Goal: Task Accomplishment & Management: Complete application form

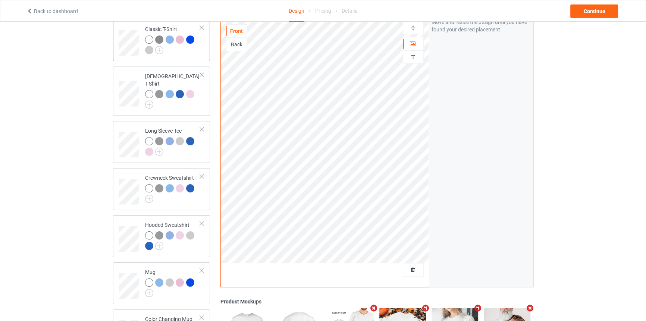
scroll to position [68, 0]
click at [408, 266] on span "Delete all designs" at bounding box center [397, 269] width 40 height 6
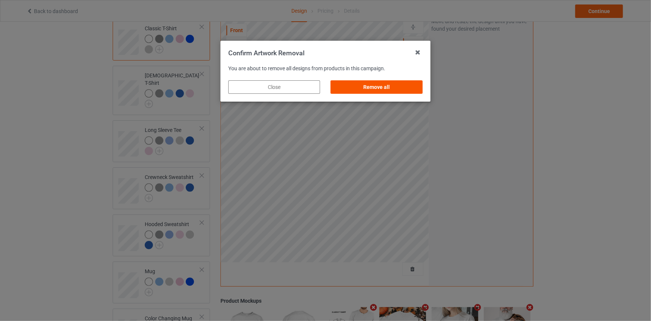
click at [403, 89] on div "Remove all" at bounding box center [377, 86] width 92 height 13
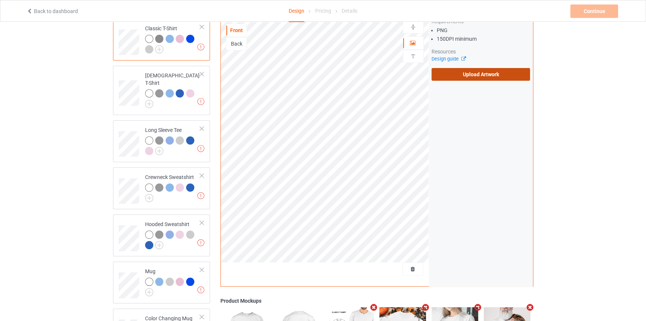
click at [473, 68] on label "Upload Artwork" at bounding box center [481, 74] width 99 height 13
click at [0, 0] on input "Upload Artwork" at bounding box center [0, 0] width 0 height 0
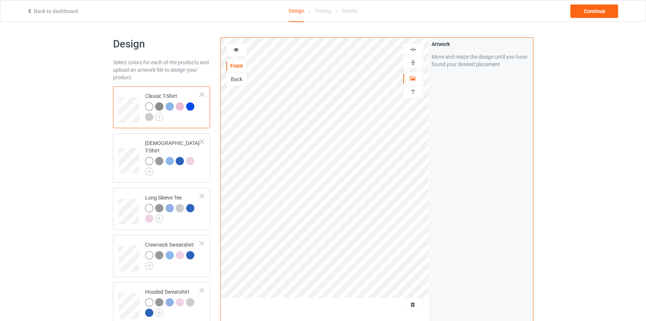
click at [415, 60] on img at bounding box center [413, 62] width 7 height 7
click at [239, 53] on div at bounding box center [237, 49] width 20 height 7
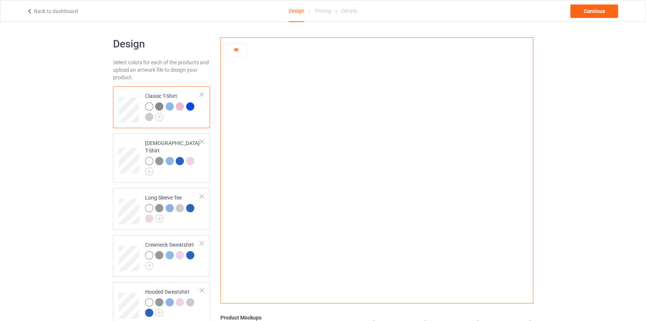
click at [157, 105] on img at bounding box center [159, 106] width 8 height 8
click at [168, 106] on div at bounding box center [170, 106] width 8 height 8
click at [590, 13] on div "Continue" at bounding box center [595, 10] width 48 height 13
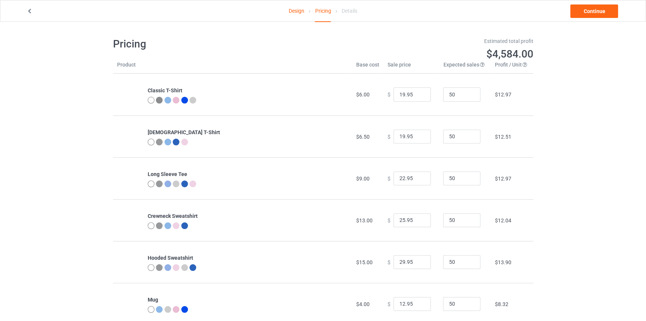
click at [298, 7] on link "Design" at bounding box center [297, 10] width 16 height 21
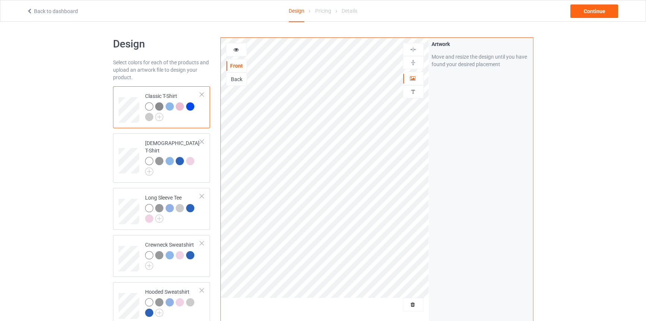
click at [235, 48] on icon at bounding box center [236, 48] width 6 height 5
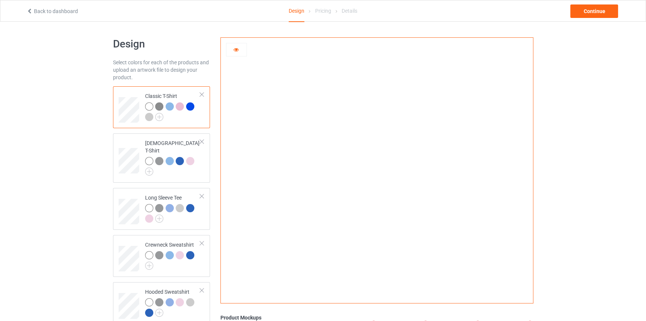
click at [168, 107] on div at bounding box center [170, 106] width 8 height 8
click at [178, 106] on div at bounding box center [180, 106] width 8 height 8
click at [190, 106] on div at bounding box center [190, 106] width 8 height 8
click at [149, 118] on div at bounding box center [149, 117] width 8 height 8
click at [162, 115] on img at bounding box center [159, 117] width 8 height 8
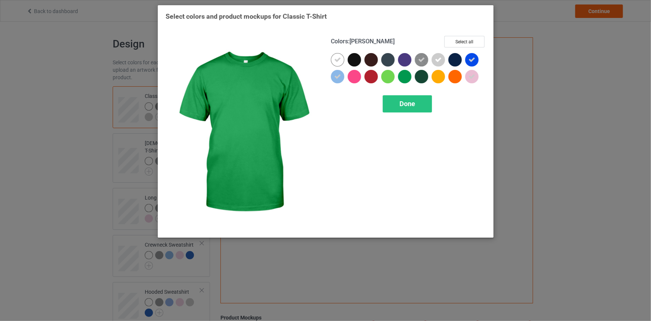
click at [400, 79] on div at bounding box center [404, 76] width 13 height 13
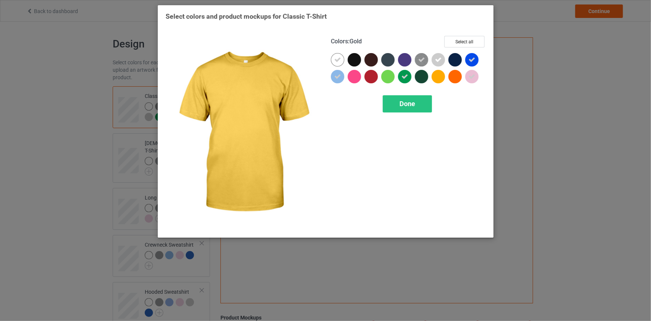
click at [436, 74] on div at bounding box center [438, 76] width 13 height 13
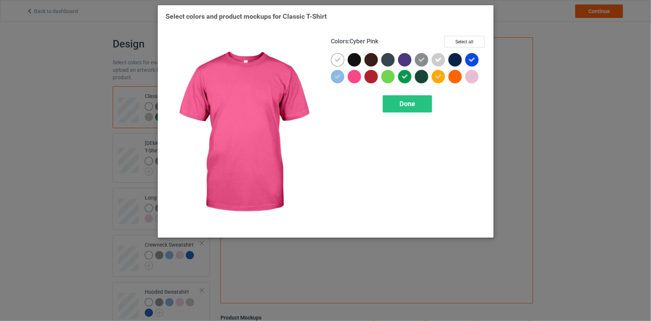
click at [351, 82] on div at bounding box center [356, 78] width 17 height 17
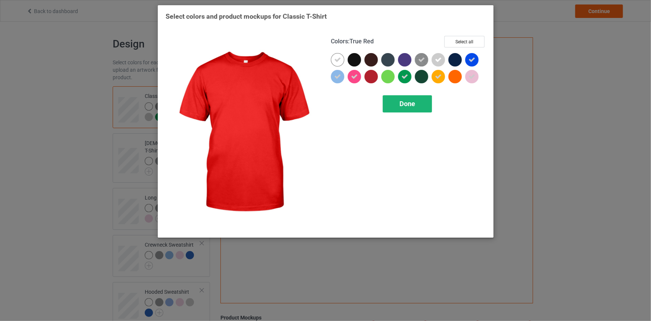
click at [403, 109] on div "Done" at bounding box center [407, 103] width 49 height 17
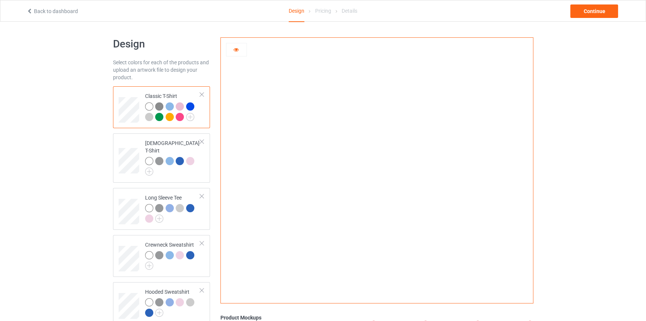
click at [159, 115] on div at bounding box center [159, 117] width 8 height 8
click at [172, 116] on div at bounding box center [170, 117] width 8 height 8
click at [181, 117] on div at bounding box center [180, 117] width 8 height 8
click at [181, 106] on div at bounding box center [180, 106] width 8 height 8
click at [169, 107] on div at bounding box center [170, 106] width 8 height 8
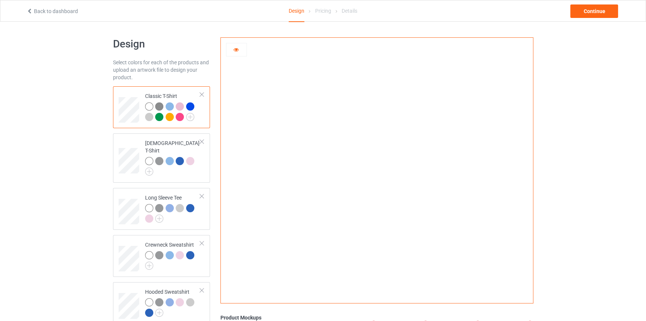
click at [190, 107] on div at bounding box center [190, 106] width 8 height 8
click at [178, 116] on div at bounding box center [180, 117] width 8 height 8
click at [168, 118] on div at bounding box center [170, 117] width 8 height 8
click at [155, 116] on div at bounding box center [159, 117] width 8 height 8
click at [148, 115] on div at bounding box center [149, 117] width 8 height 8
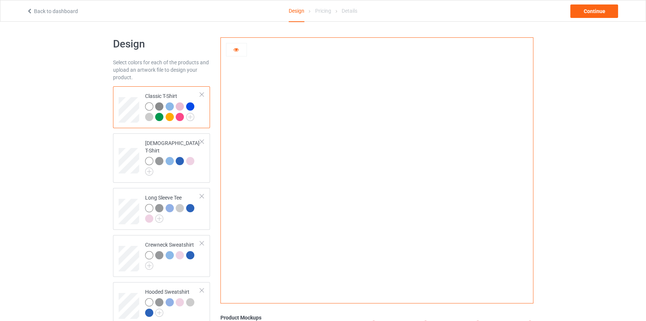
click at [161, 116] on div at bounding box center [159, 117] width 8 height 8
click at [142, 117] on td "Classic T-Shirt" at bounding box center [173, 107] width 64 height 36
click at [159, 118] on div at bounding box center [159, 117] width 8 height 8
click at [149, 116] on div at bounding box center [149, 117] width 8 height 8
click at [161, 105] on img at bounding box center [159, 106] width 8 height 8
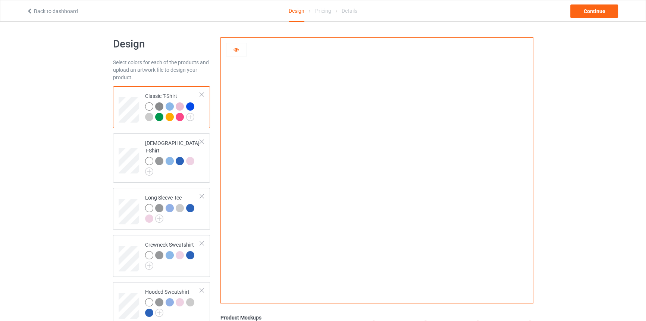
click at [157, 116] on div at bounding box center [159, 117] width 8 height 8
click at [148, 117] on div at bounding box center [149, 117] width 8 height 8
click at [189, 116] on img at bounding box center [190, 117] width 8 height 8
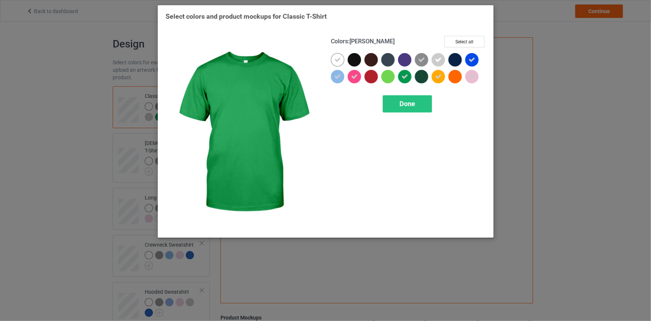
click at [404, 77] on icon at bounding box center [405, 76] width 7 height 7
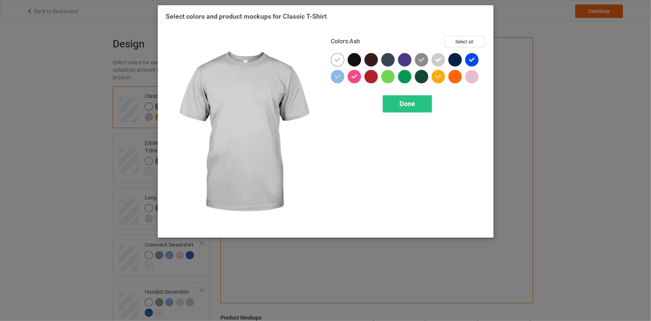
click at [435, 57] on icon at bounding box center [438, 59] width 7 height 7
click at [416, 109] on div "Done" at bounding box center [407, 103] width 49 height 17
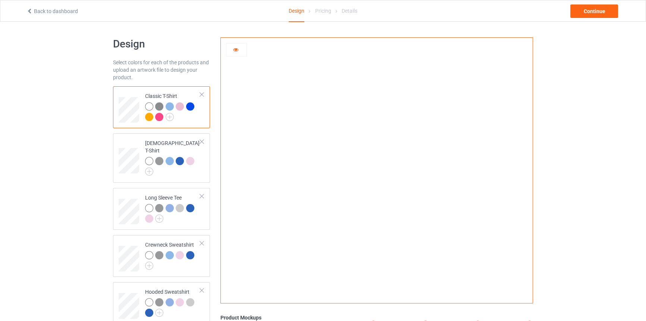
click at [156, 117] on div at bounding box center [159, 117] width 8 height 8
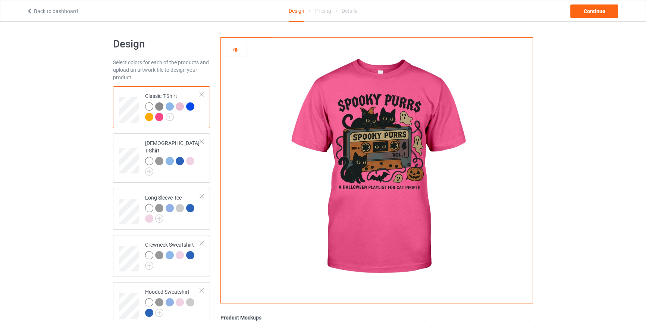
click at [149, 116] on div at bounding box center [149, 117] width 8 height 8
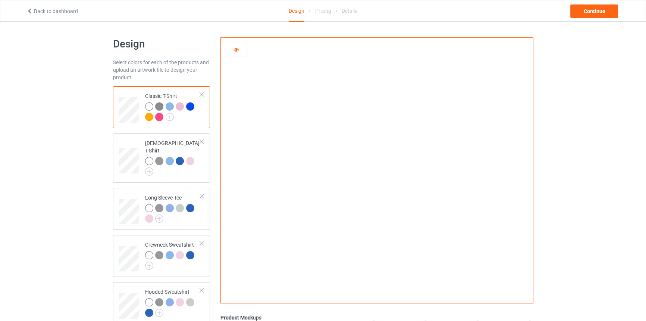
click at [181, 104] on div at bounding box center [180, 106] width 8 height 8
click at [187, 105] on div at bounding box center [190, 106] width 8 height 8
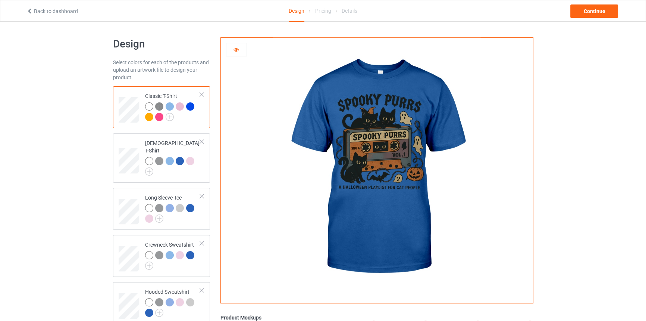
click at [173, 104] on div at bounding box center [171, 107] width 10 height 10
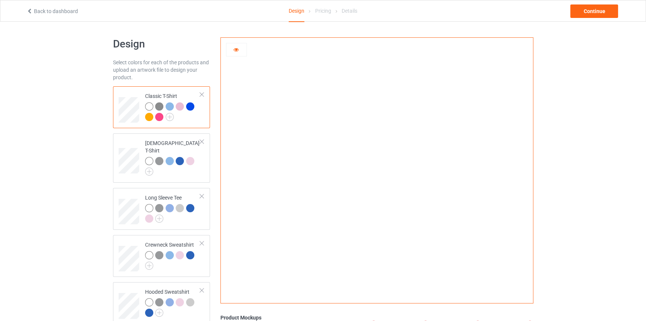
click at [149, 119] on div at bounding box center [149, 117] width 8 height 8
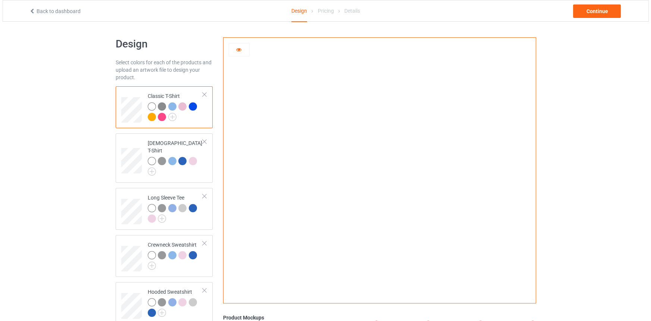
scroll to position [187, 0]
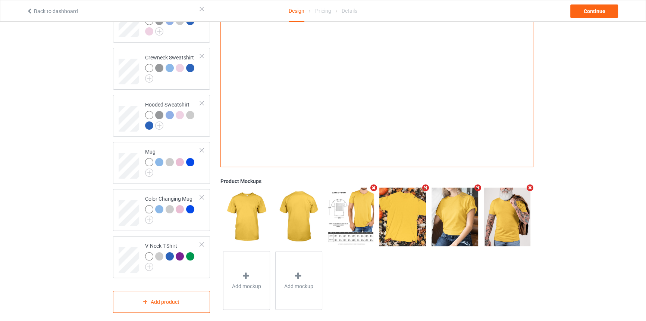
click at [480, 184] on icon "Remove mockup" at bounding box center [478, 188] width 9 height 8
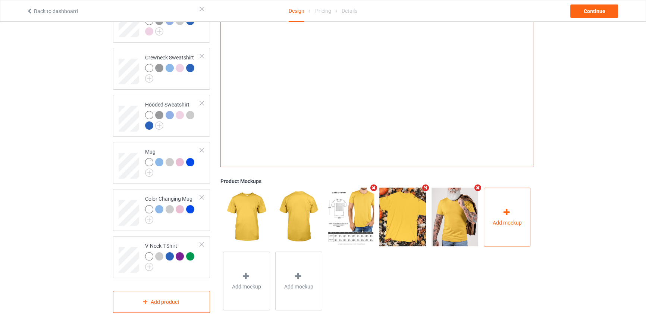
click at [497, 205] on div "Add mockup" at bounding box center [507, 216] width 47 height 59
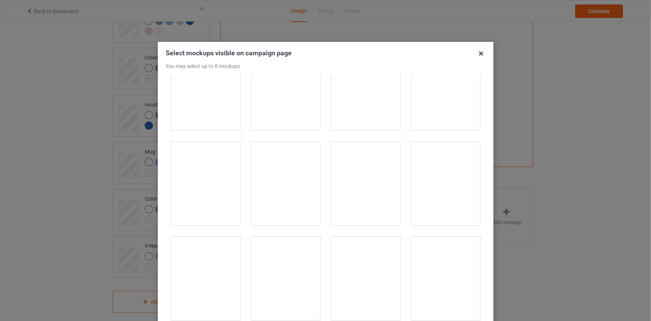
scroll to position [8375, 0]
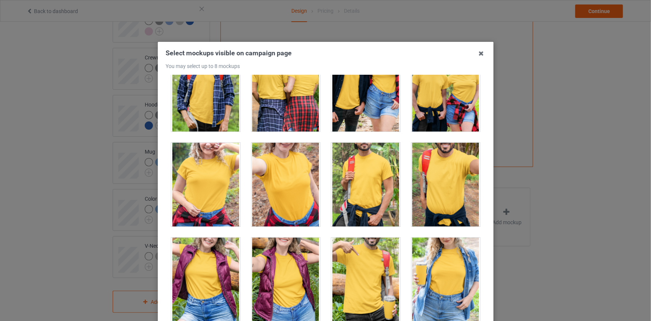
click at [284, 184] on div at bounding box center [285, 185] width 69 height 84
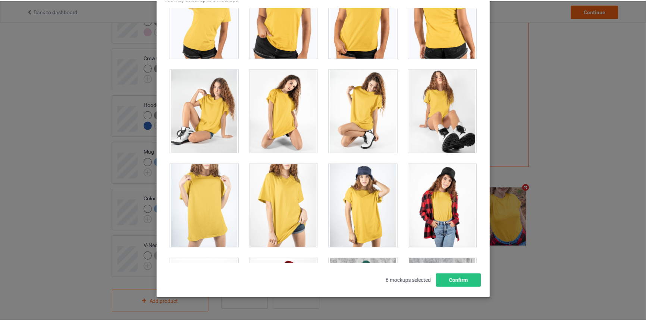
scroll to position [10003, 0]
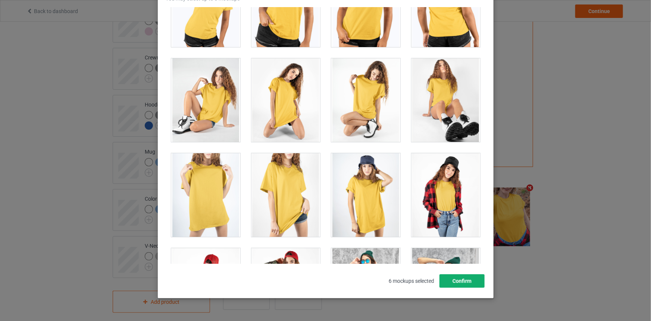
click at [452, 281] on button "Confirm" at bounding box center [461, 280] width 45 height 13
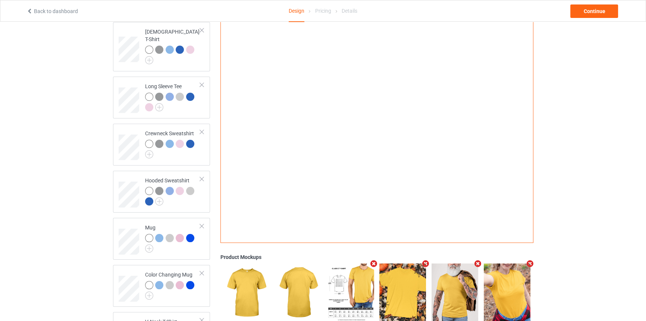
scroll to position [0, 0]
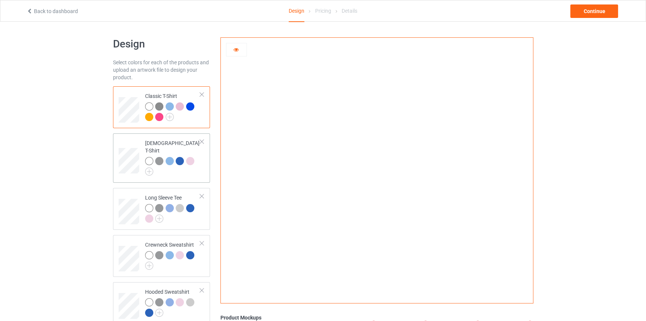
click at [172, 167] on div at bounding box center [173, 166] width 56 height 19
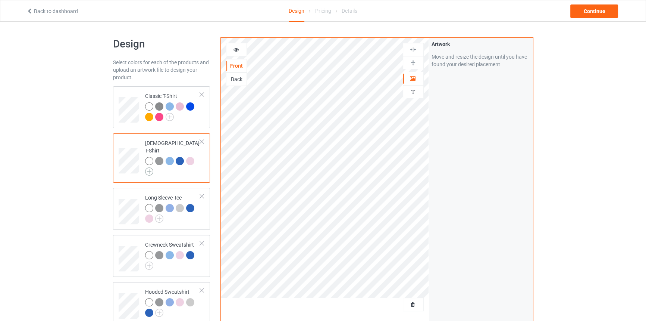
click at [149, 167] on img at bounding box center [149, 171] width 8 height 8
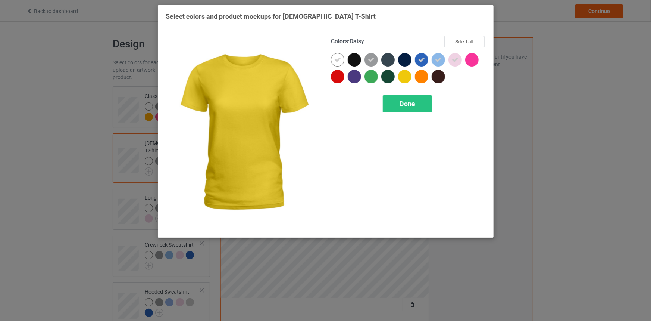
click at [404, 75] on div at bounding box center [404, 76] width 13 height 13
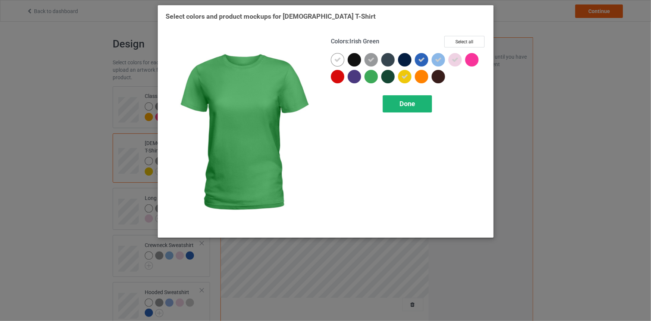
click at [402, 106] on span "Done" at bounding box center [408, 104] width 16 height 8
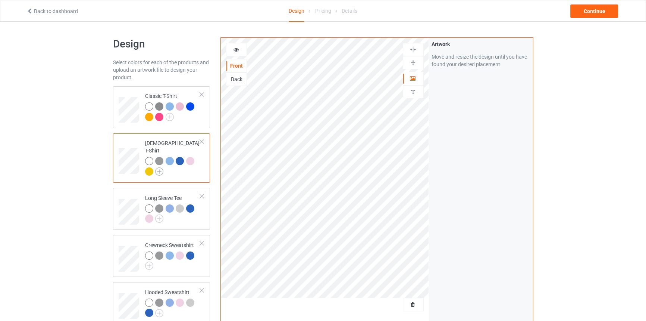
click at [160, 167] on img at bounding box center [159, 171] width 8 height 8
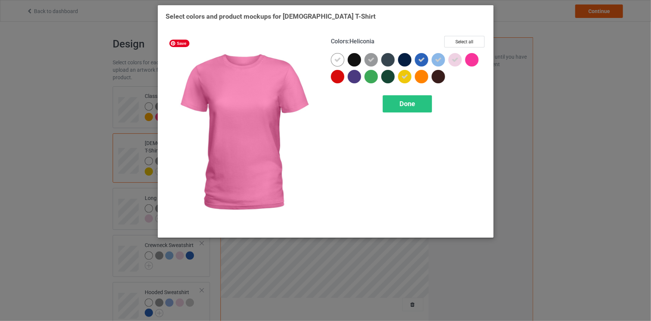
click at [470, 57] on div at bounding box center [471, 59] width 13 height 13
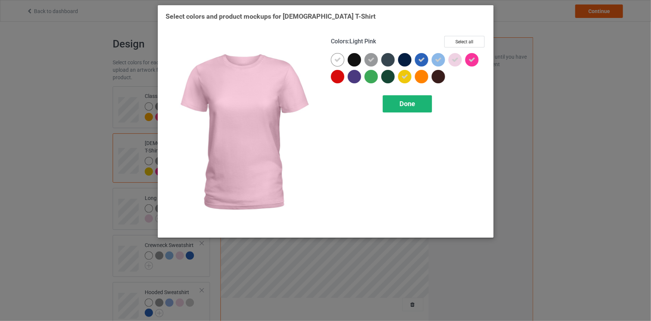
click at [418, 109] on div "Done" at bounding box center [407, 103] width 49 height 17
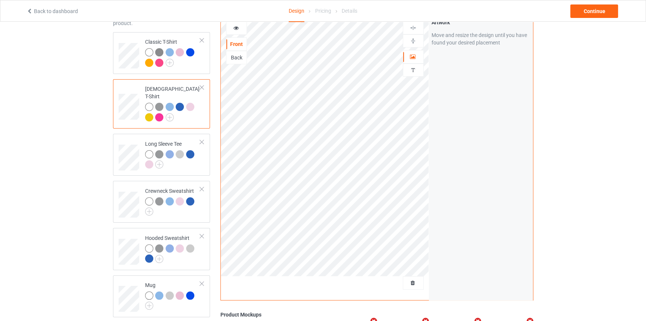
scroll to position [52, 0]
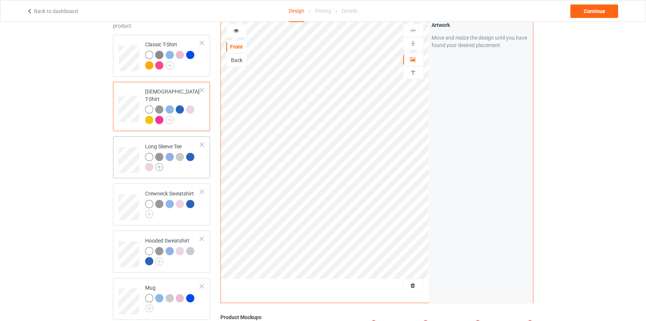
click at [161, 163] on img at bounding box center [159, 167] width 8 height 8
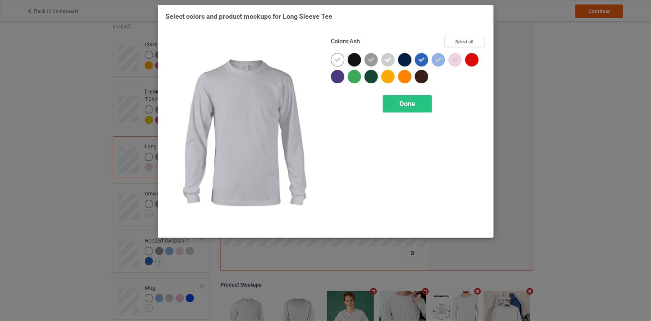
click at [388, 57] on icon at bounding box center [388, 59] width 7 height 7
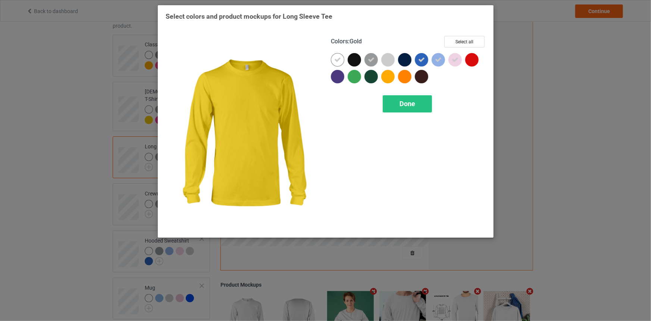
click at [384, 76] on div at bounding box center [387, 76] width 13 height 13
click at [405, 121] on div "Colors : Gold Select all Done" at bounding box center [408, 133] width 165 height 204
click at [403, 112] on div "Done" at bounding box center [407, 103] width 49 height 17
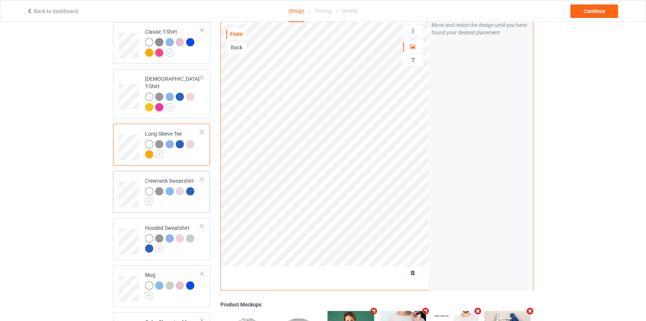
scroll to position [52, 0]
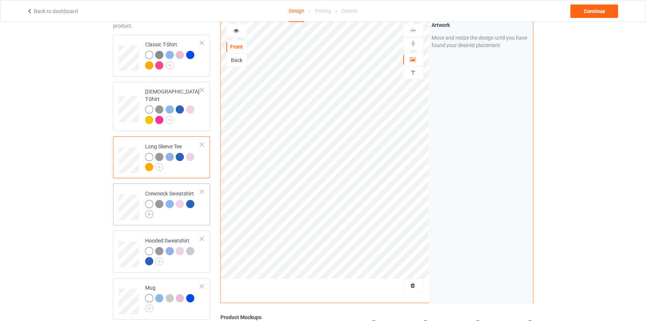
click at [146, 210] on img at bounding box center [149, 214] width 8 height 8
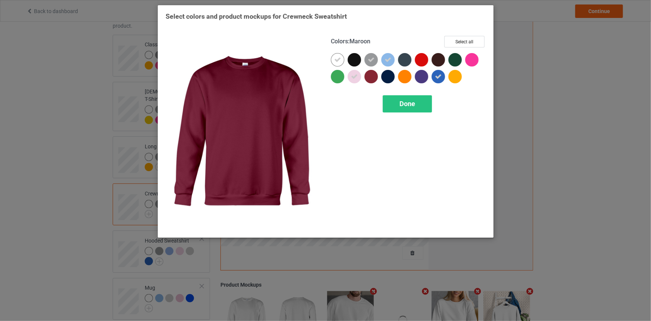
click at [368, 77] on div at bounding box center [371, 76] width 13 height 13
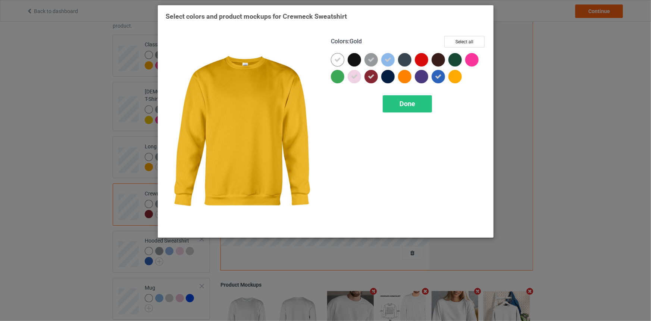
click at [458, 76] on div at bounding box center [455, 76] width 13 height 13
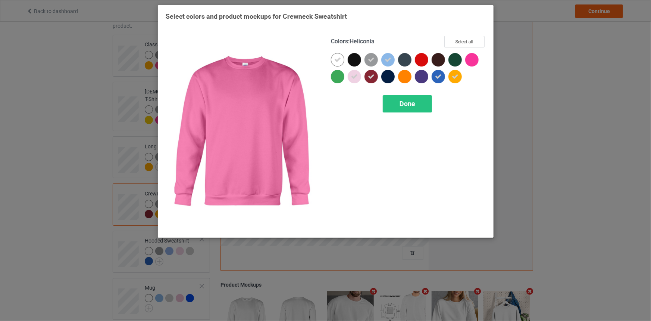
click at [470, 59] on div at bounding box center [471, 59] width 13 height 13
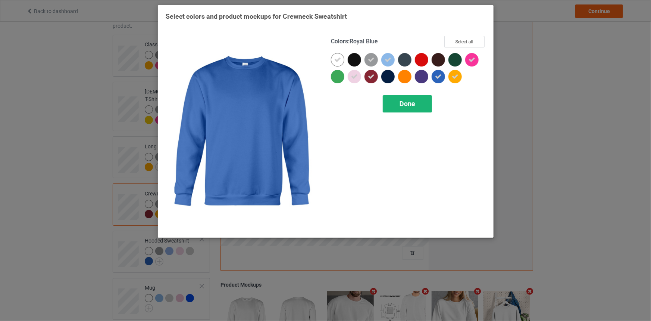
click at [406, 105] on span "Done" at bounding box center [408, 104] width 16 height 8
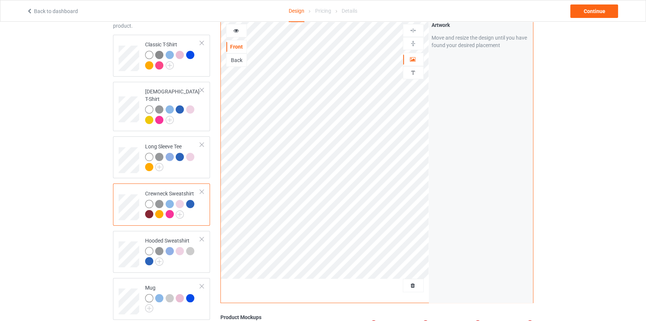
click at [233, 27] on div at bounding box center [237, 30] width 20 height 7
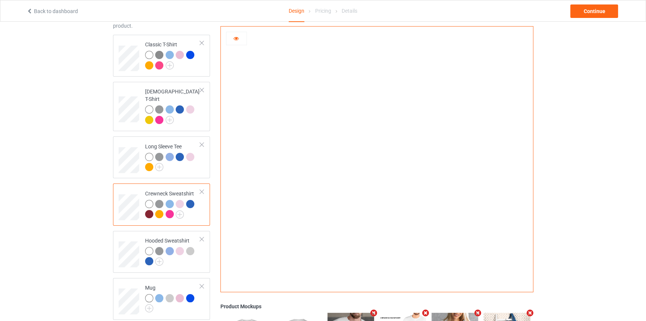
click at [146, 210] on div at bounding box center [149, 214] width 8 height 8
click at [155, 210] on div at bounding box center [150, 215] width 10 height 10
click at [167, 210] on div at bounding box center [170, 214] width 8 height 8
click at [179, 210] on img at bounding box center [180, 214] width 8 height 8
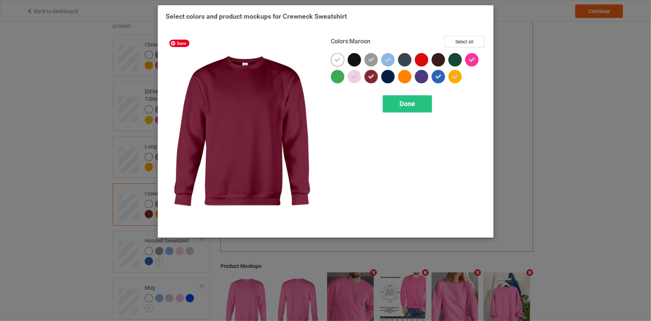
click at [370, 78] on icon at bounding box center [371, 76] width 7 height 7
click at [387, 106] on div "Done" at bounding box center [407, 103] width 49 height 17
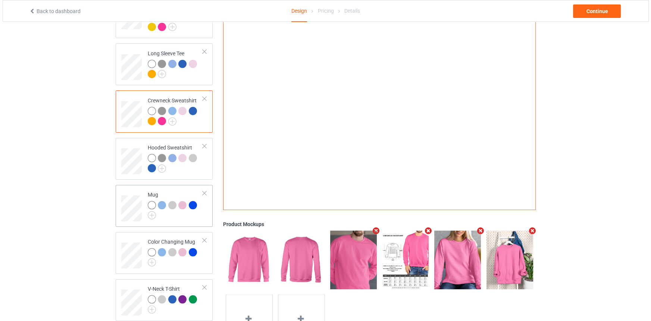
scroll to position [153, 0]
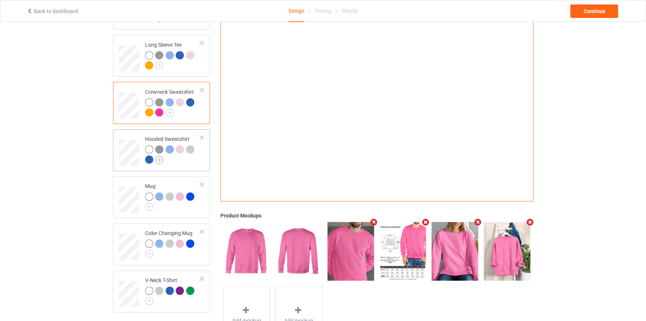
click at [159, 156] on img at bounding box center [159, 160] width 8 height 8
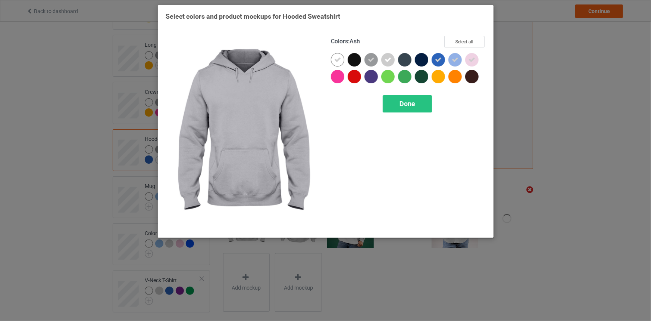
click at [386, 61] on icon at bounding box center [388, 59] width 7 height 7
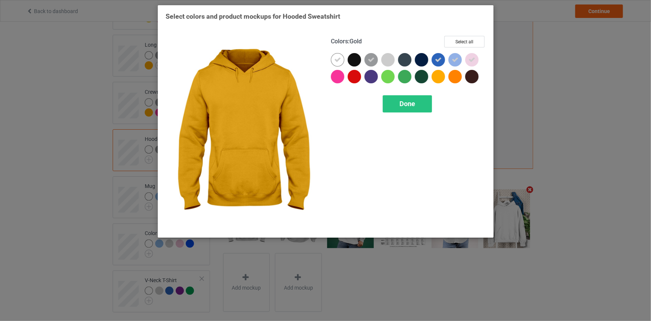
click at [443, 76] on div at bounding box center [438, 76] width 13 height 13
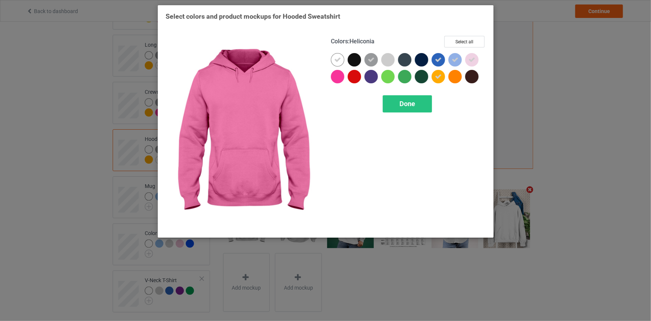
click at [330, 77] on div "Colors : Heliconia Select all Done" at bounding box center [408, 133] width 165 height 204
click at [333, 77] on div at bounding box center [337, 76] width 13 height 13
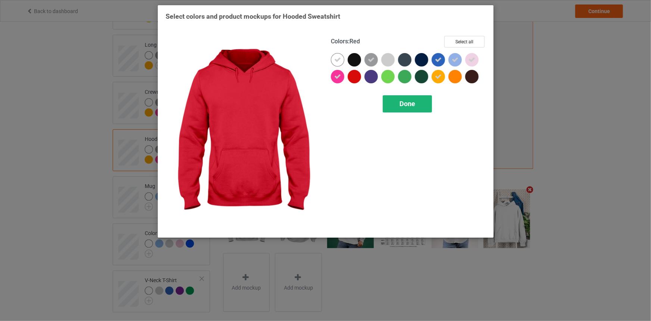
click at [421, 103] on div "Done" at bounding box center [407, 103] width 49 height 17
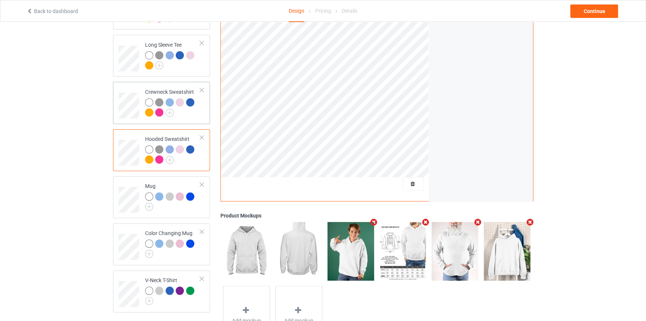
click at [185, 104] on div at bounding box center [173, 108] width 56 height 21
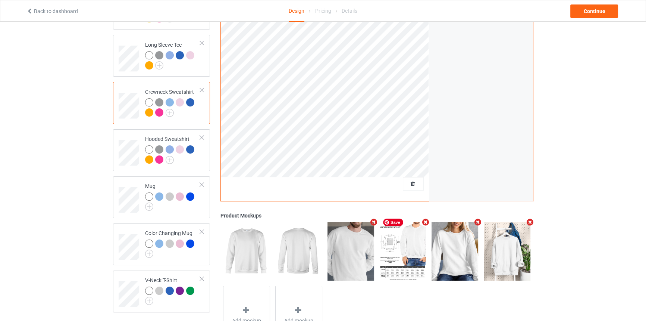
click at [377, 219] on div at bounding box center [403, 250] width 52 height 63
click at [375, 218] on icon "Remove mockup" at bounding box center [373, 222] width 9 height 8
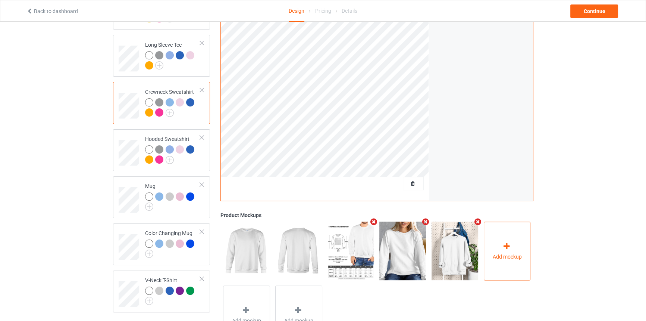
click at [504, 242] on icon at bounding box center [506, 246] width 9 height 8
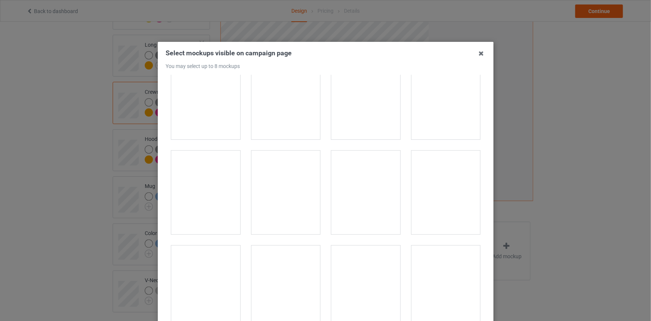
scroll to position [1761, 0]
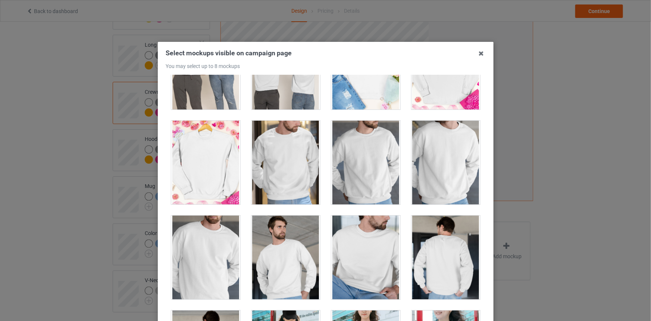
drag, startPoint x: 285, startPoint y: 185, endPoint x: 311, endPoint y: 184, distance: 26.2
click at [285, 185] on div at bounding box center [285, 163] width 69 height 84
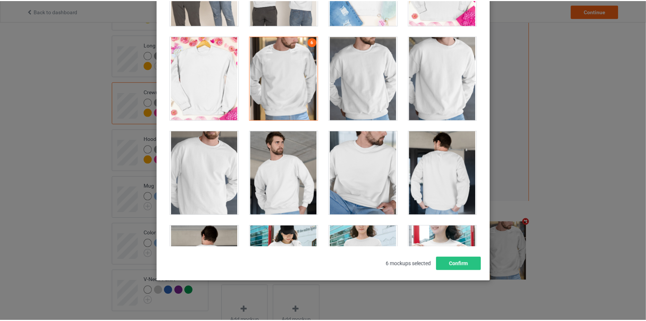
scroll to position [86, 0]
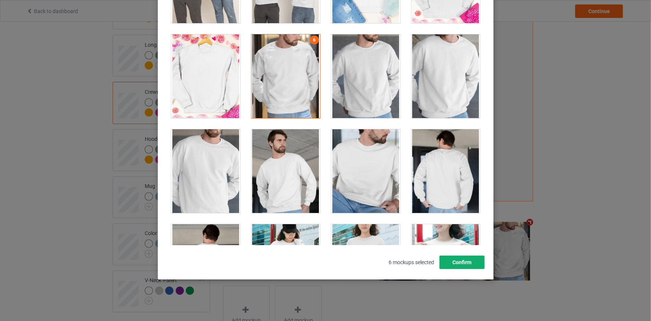
click at [472, 259] on button "Confirm" at bounding box center [461, 261] width 45 height 13
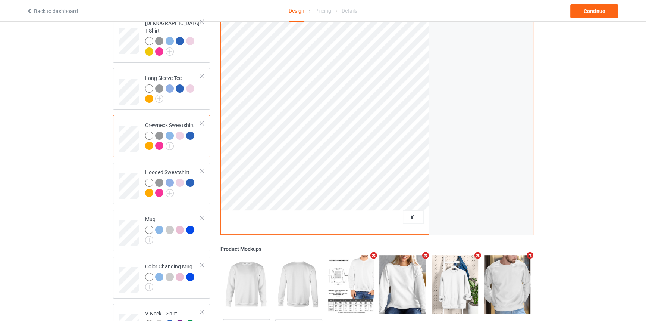
scroll to position [119, 0]
click at [147, 236] on img at bounding box center [149, 240] width 8 height 8
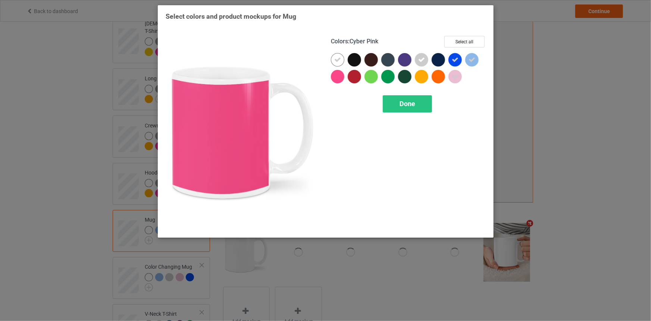
click at [339, 74] on div at bounding box center [337, 76] width 13 height 13
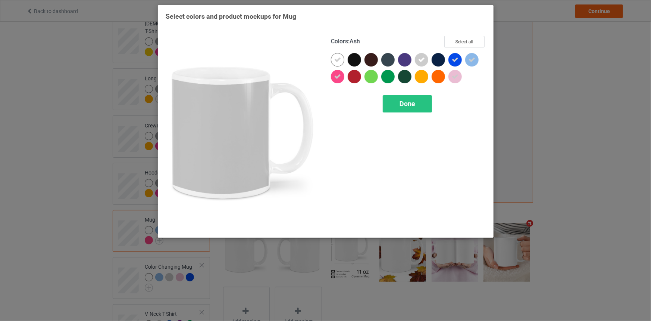
click at [418, 54] on div at bounding box center [421, 59] width 13 height 13
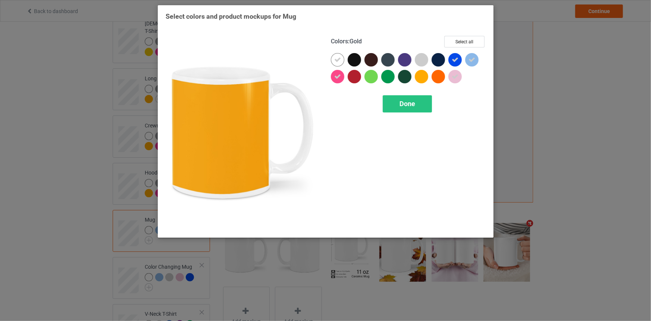
click at [421, 79] on div at bounding box center [421, 76] width 13 height 13
click at [404, 110] on div "Done" at bounding box center [407, 103] width 49 height 17
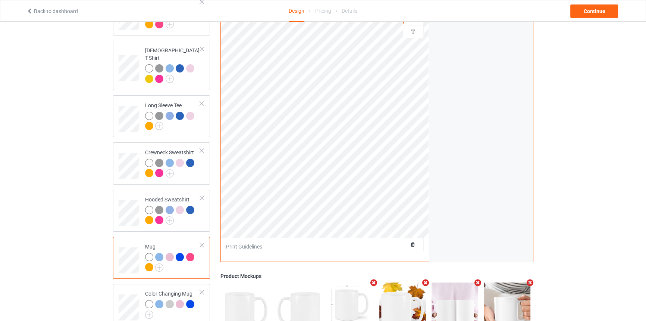
scroll to position [52, 0]
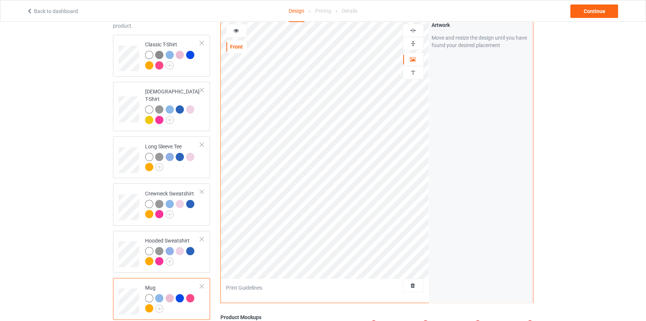
click at [417, 40] on img at bounding box center [413, 43] width 7 height 7
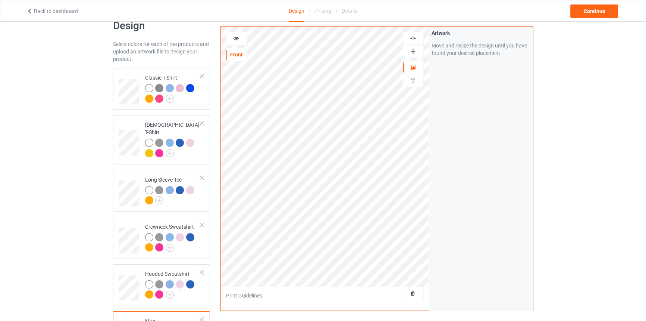
scroll to position [18, 0]
click at [237, 39] on icon at bounding box center [236, 37] width 6 height 5
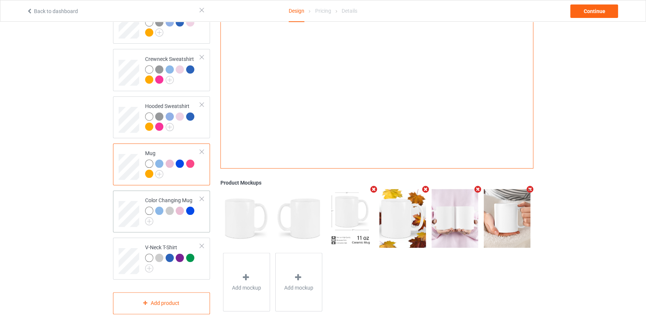
scroll to position [187, 0]
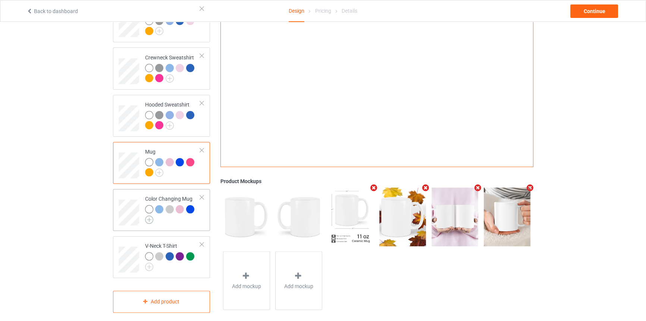
click at [149, 215] on img at bounding box center [149, 219] width 8 height 8
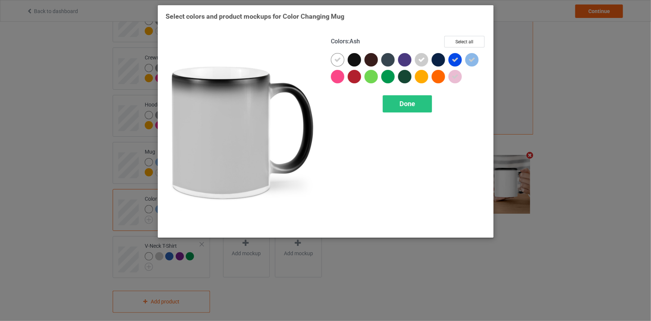
click at [424, 58] on icon at bounding box center [421, 59] width 7 height 7
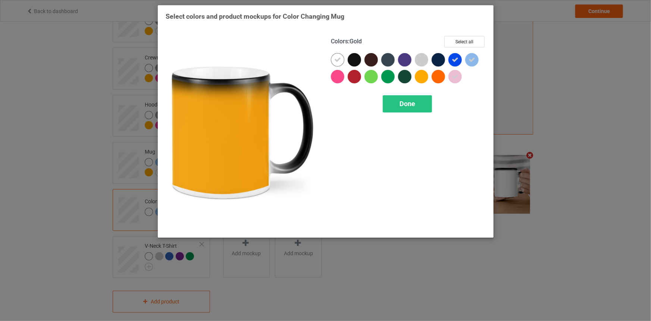
click at [419, 76] on div at bounding box center [421, 76] width 13 height 13
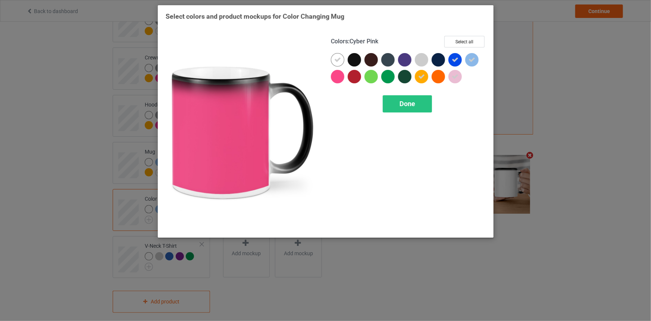
click at [336, 78] on div at bounding box center [337, 76] width 13 height 13
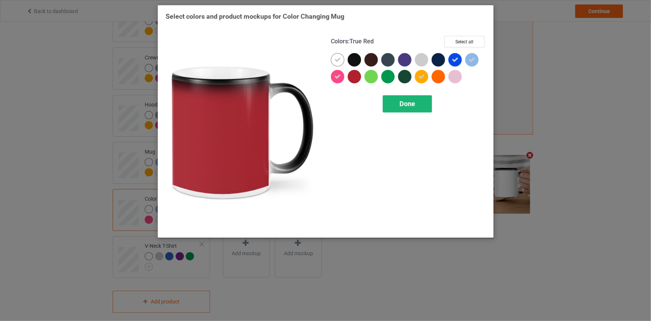
click at [409, 111] on div "Done" at bounding box center [407, 103] width 49 height 17
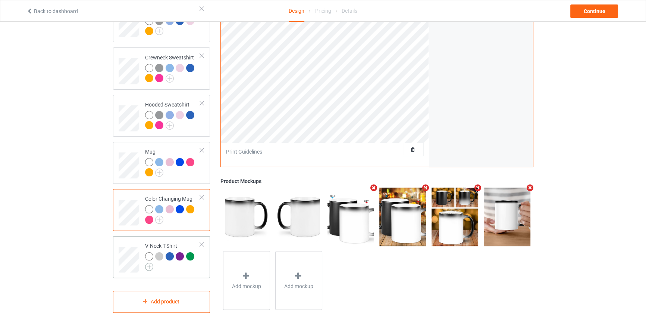
click at [147, 262] on img at bounding box center [149, 266] width 8 height 8
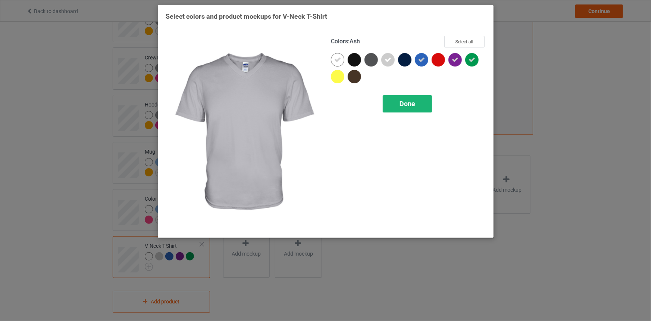
click at [420, 101] on div "Done" at bounding box center [407, 103] width 49 height 17
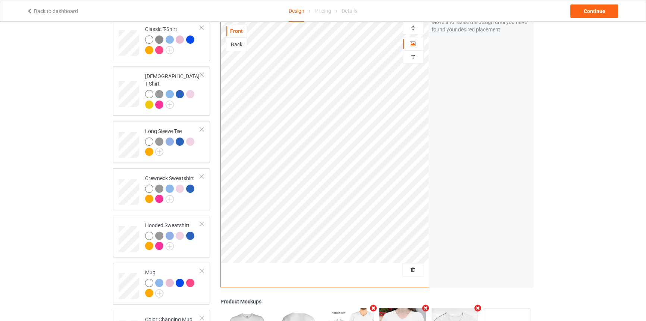
scroll to position [52, 0]
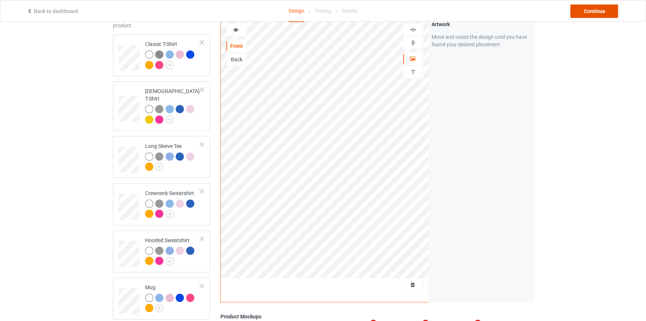
click at [598, 14] on div "Continue" at bounding box center [595, 10] width 48 height 13
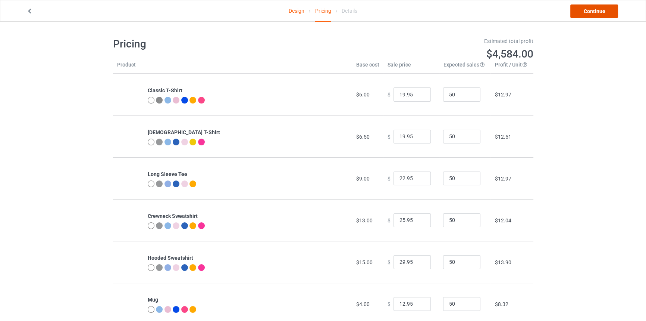
click at [597, 14] on link "Continue" at bounding box center [595, 10] width 48 height 13
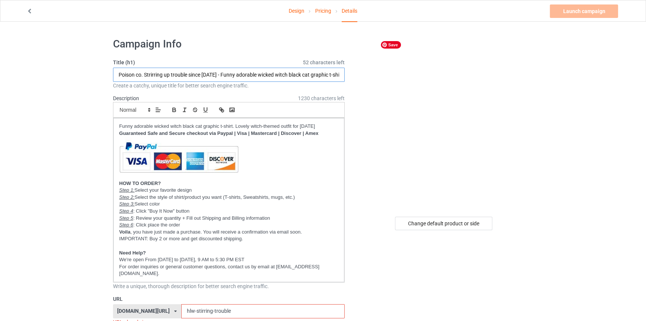
drag, startPoint x: 213, startPoint y: 74, endPoint x: -121, endPoint y: 69, distance: 334.1
click at [0, 69] on html "Design Pricing Details Launch campaign Invalid campaign URL Campaign Info Title…" at bounding box center [323, 160] width 646 height 321
drag, startPoint x: 235, startPoint y: 75, endPoint x: 414, endPoint y: 71, distance: 179.2
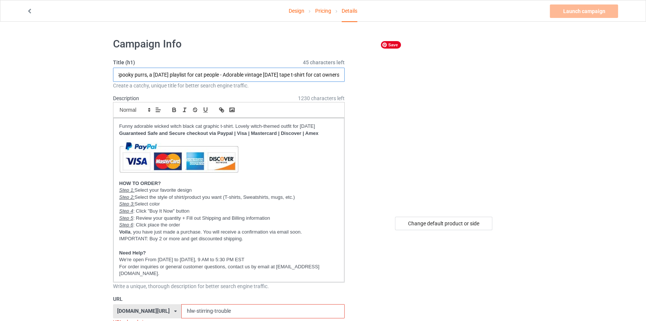
scroll to position [0, 22]
drag, startPoint x: 215, startPoint y: 75, endPoint x: 395, endPoint y: 66, distance: 180.5
type input "Spooky purrs, a [DATE] playlist for cat people - Adorable vintage [DATE] tape t…"
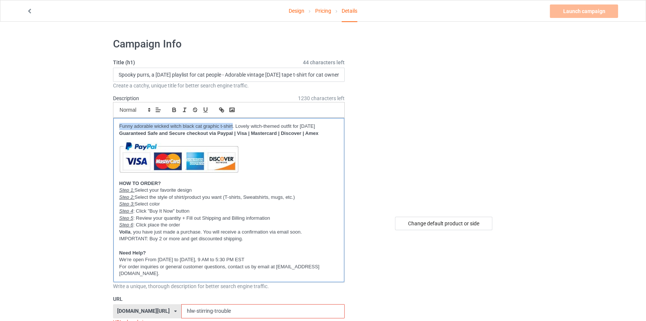
drag, startPoint x: 117, startPoint y: 125, endPoint x: 232, endPoint y: 123, distance: 115.0
click at [232, 123] on div "Funny adorable wicked witch black cat graphic t-shirt. Lovely witch-themed outf…" at bounding box center [228, 200] width 231 height 164
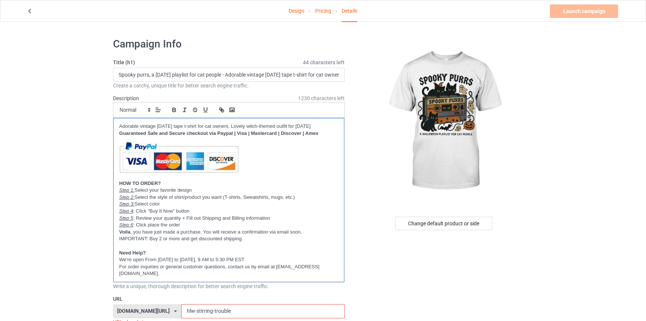
drag, startPoint x: 254, startPoint y: 125, endPoint x: 354, endPoint y: 120, distance: 100.5
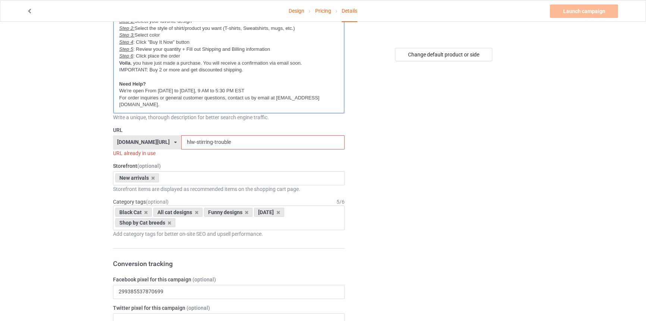
scroll to position [169, 0]
drag, startPoint x: 190, startPoint y: 147, endPoint x: 307, endPoint y: 147, distance: 117.2
click at [307, 147] on input "hlw-stirring-trouble" at bounding box center [262, 141] width 163 height 14
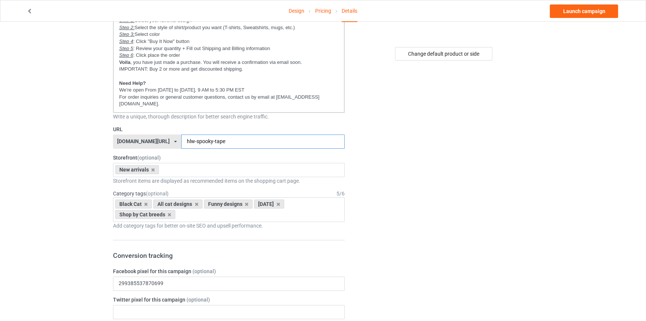
type input "hlw-spooky-tape"
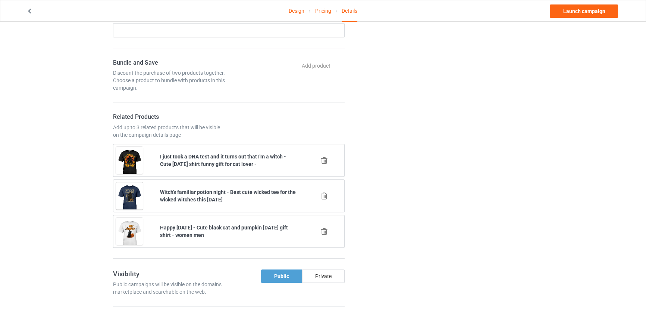
scroll to position [509, 0]
click at [324, 163] on icon at bounding box center [324, 159] width 9 height 8
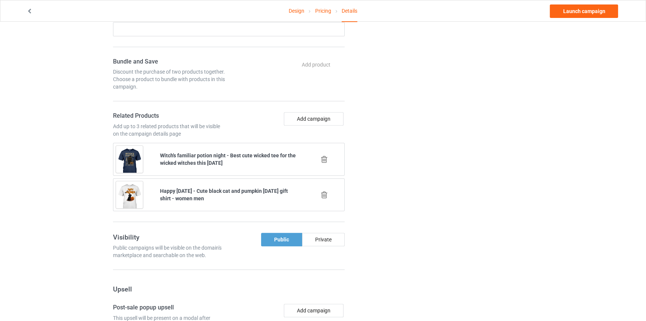
click at [324, 163] on icon at bounding box center [324, 159] width 9 height 8
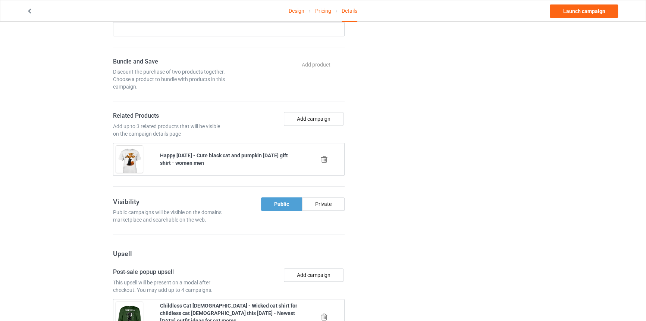
click at [324, 163] on icon at bounding box center [324, 159] width 9 height 8
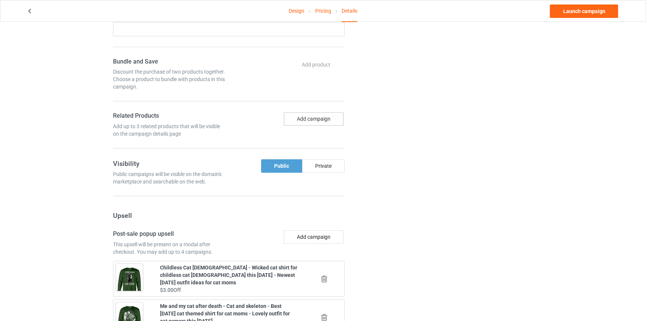
click at [330, 125] on button "Add campaign" at bounding box center [314, 118] width 60 height 13
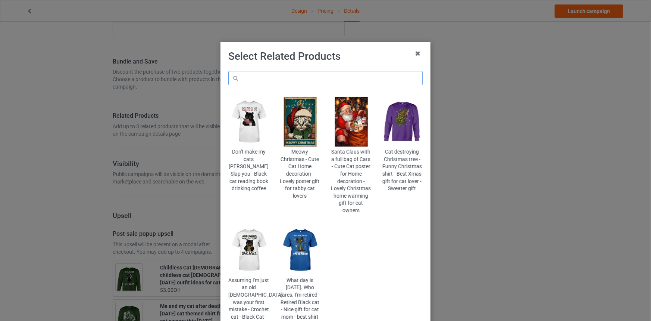
click at [339, 79] on input "text" at bounding box center [325, 78] width 194 height 14
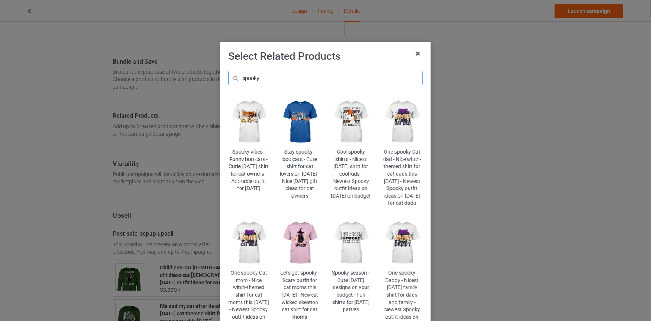
type input "spooky"
click at [256, 248] on img at bounding box center [248, 242] width 41 height 51
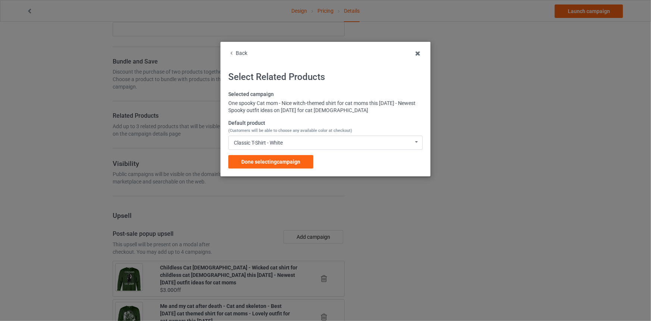
click at [288, 150] on div "Selected campaign One spooky Cat mom - Nice witch-themed shirt for cat moms thi…" at bounding box center [325, 130] width 194 height 78
click at [291, 157] on div "Done selecting campaign" at bounding box center [270, 161] width 85 height 13
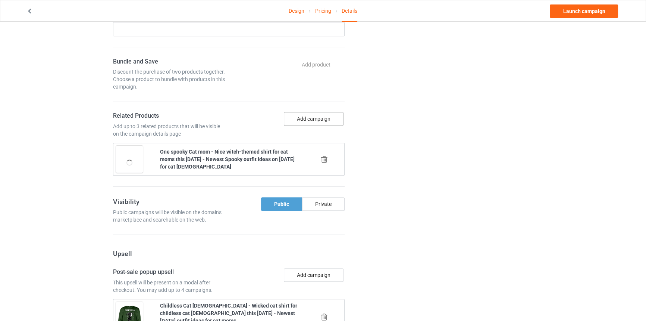
click at [319, 119] on button "Add campaign" at bounding box center [314, 118] width 60 height 13
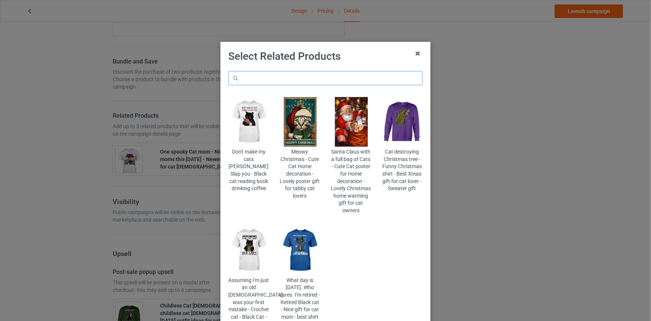
click at [308, 77] on input "text" at bounding box center [325, 78] width 194 height 14
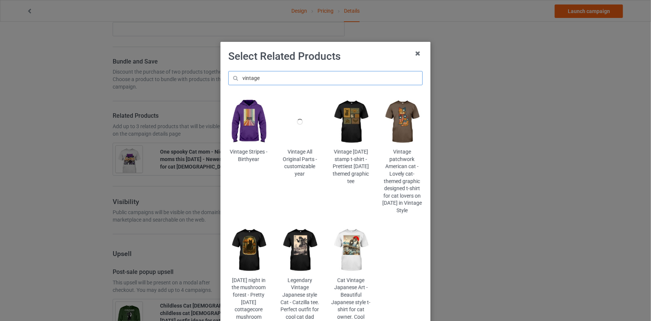
type input "vintage"
click at [353, 128] on img at bounding box center [351, 121] width 41 height 51
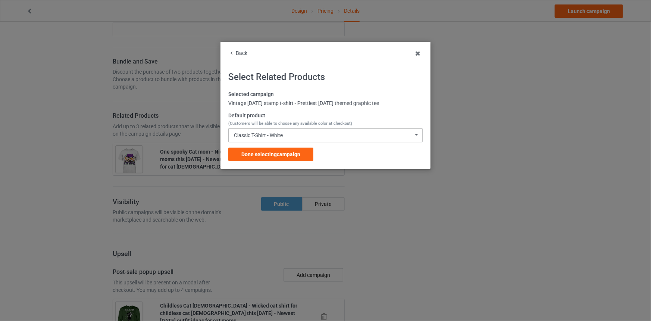
drag, startPoint x: 285, startPoint y: 153, endPoint x: 288, endPoint y: 132, distance: 21.5
click at [287, 136] on div "Selected campaign Vintage [DATE] stamp t-shirt - Prettiest [DATE] themed graphi…" at bounding box center [325, 126] width 194 height 70
click at [289, 130] on div "Classic T-Shirt - White Classic T-Shirt - White Classic T-Shirt - Black Classic…" at bounding box center [325, 135] width 194 height 14
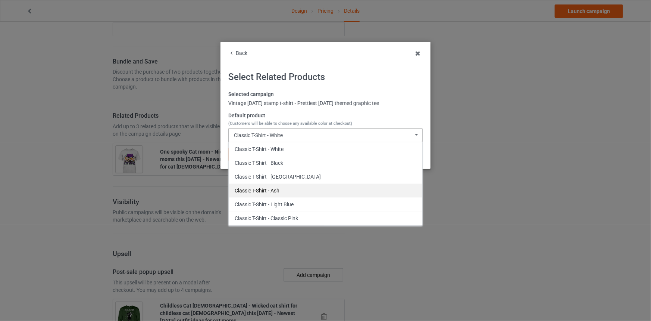
click at [272, 190] on div "Classic T-Shirt - Ash" at bounding box center [326, 190] width 194 height 14
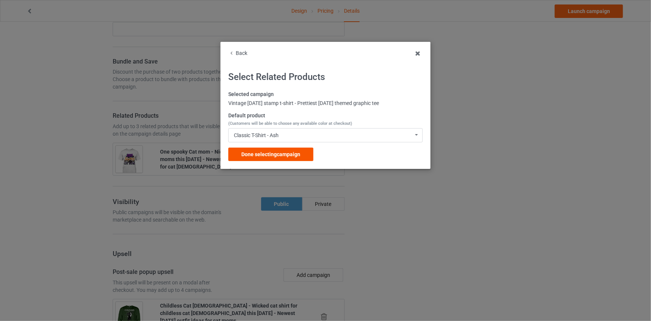
click at [277, 160] on div "Done selecting campaign" at bounding box center [270, 153] width 85 height 13
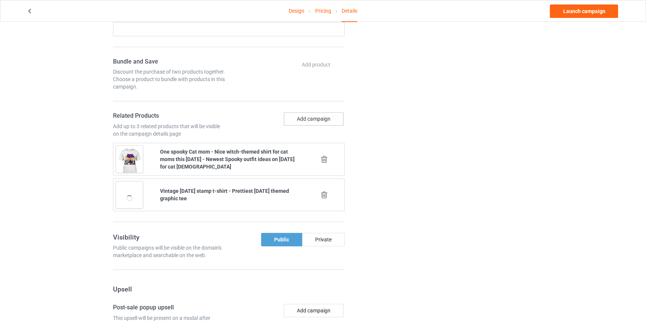
click at [312, 125] on button "Add campaign" at bounding box center [314, 118] width 60 height 13
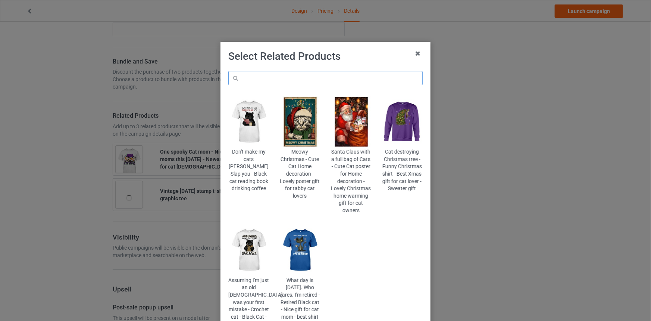
click at [311, 75] on input "text" at bounding box center [325, 78] width 194 height 14
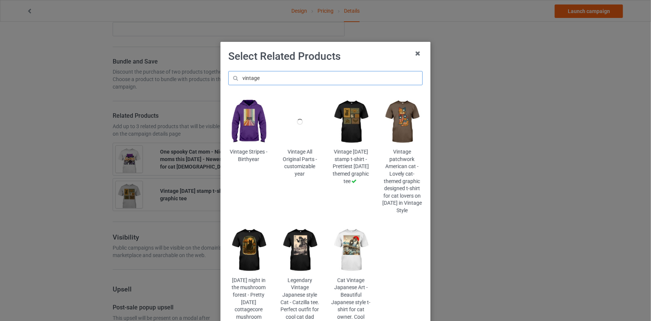
type input "vintage"
click at [245, 257] on img at bounding box center [248, 250] width 41 height 51
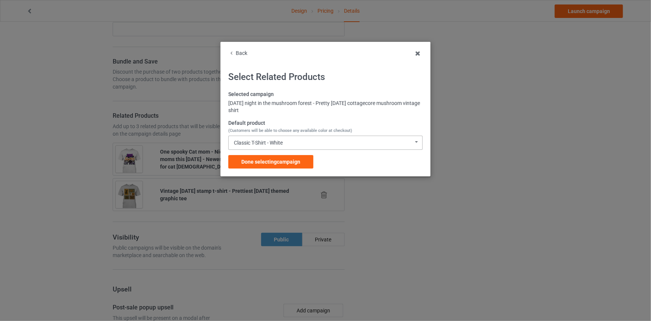
drag, startPoint x: 285, startPoint y: 160, endPoint x: 294, endPoint y: 147, distance: 16.4
click at [294, 147] on div "Selected campaign [DATE] night in the mushroom forest - Pretty [DATE] cottageco…" at bounding box center [325, 130] width 194 height 78
click at [294, 146] on div "Classic T-Shirt - White Classic T-Shirt - White Classic T-Shirt - Black Classic…" at bounding box center [325, 142] width 194 height 14
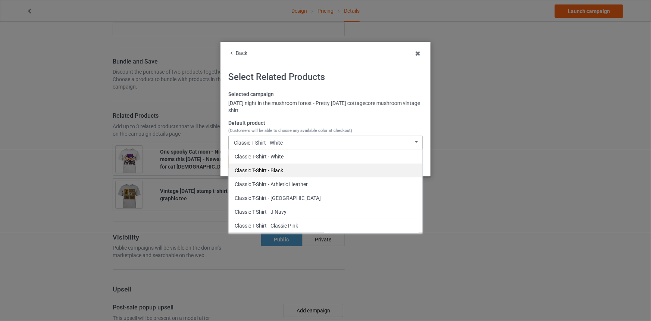
click at [286, 169] on div "Classic T-Shirt - Black" at bounding box center [326, 170] width 194 height 14
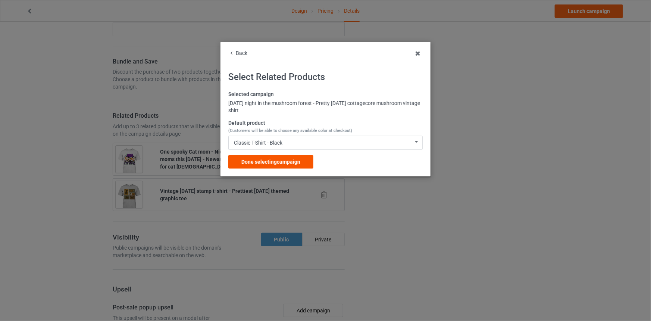
click at [290, 159] on span "Done selecting campaign" at bounding box center [270, 162] width 59 height 6
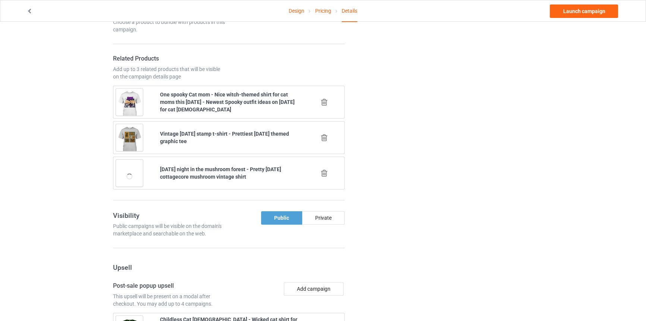
scroll to position [679, 0]
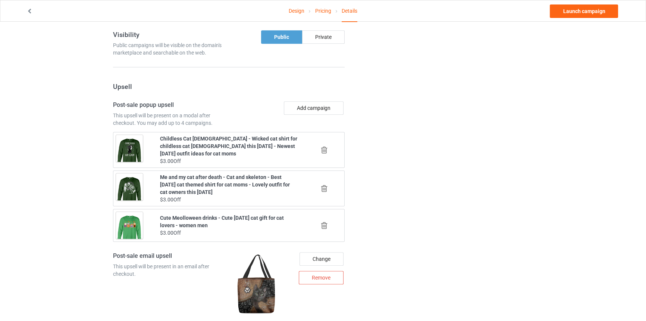
click at [325, 192] on icon at bounding box center [324, 188] width 9 height 8
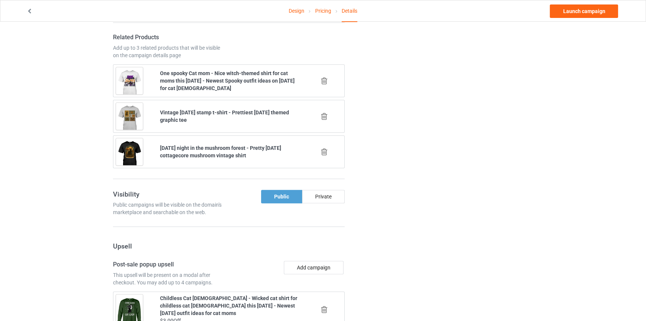
scroll to position [746, 0]
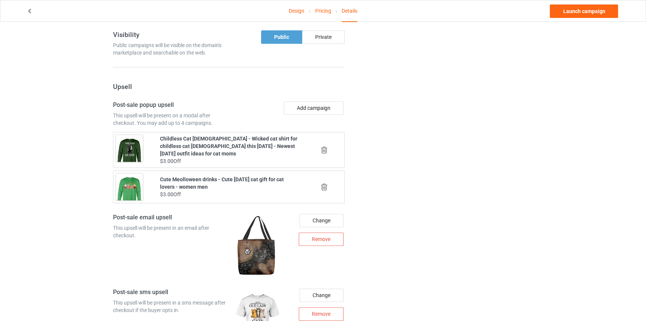
click at [325, 191] on icon at bounding box center [324, 187] width 9 height 8
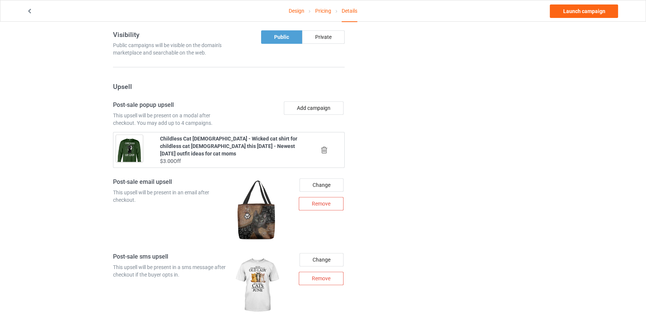
click at [315, 109] on button "Add campaign" at bounding box center [314, 107] width 60 height 13
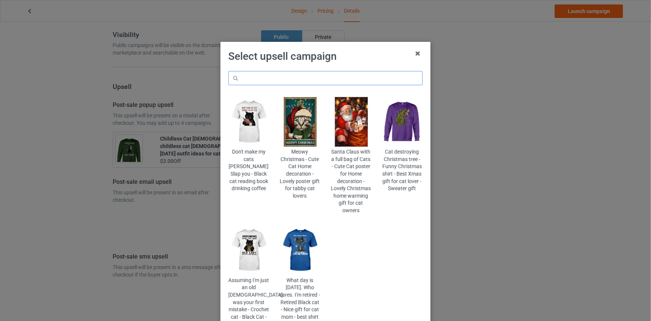
click at [311, 75] on input "text" at bounding box center [325, 78] width 194 height 14
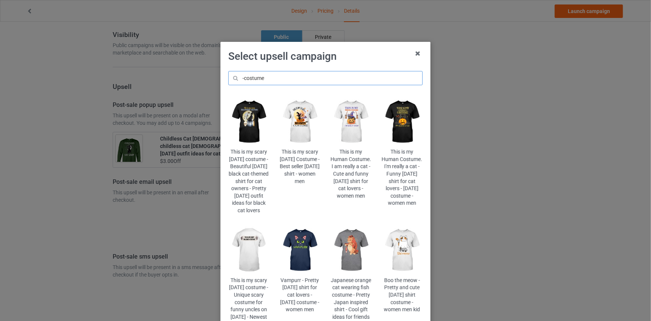
drag, startPoint x: 200, startPoint y: 74, endPoint x: 180, endPoint y: 74, distance: 20.2
click at [180, 74] on div "Select upsell campaign -costume This is my scary [DATE] costume - Beautiful [DA…" at bounding box center [325, 160] width 651 height 321
paste input "hlw-cats"
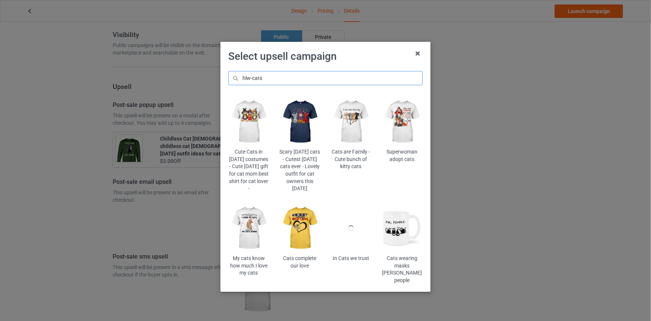
type input "hlw-cats"
click at [296, 120] on img at bounding box center [300, 121] width 41 height 51
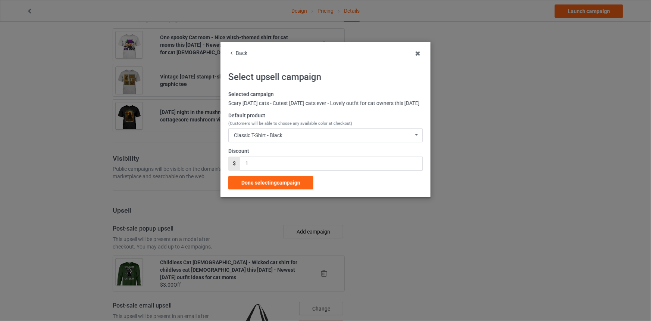
scroll to position [746, 0]
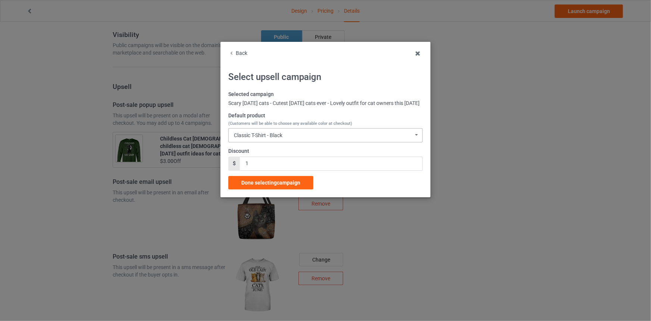
click at [265, 138] on div "Classic T-Shirt - Black" at bounding box center [258, 134] width 49 height 5
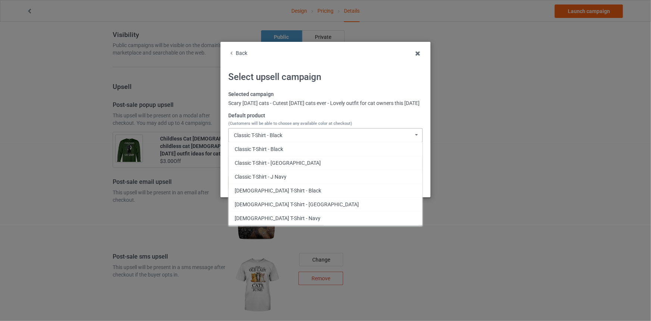
scroll to position [89, 0]
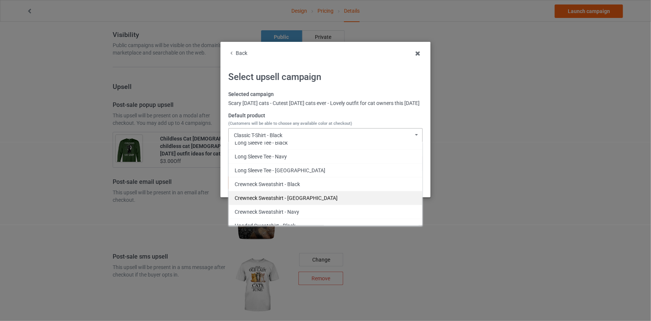
click at [314, 200] on div "Crewneck Sweatshirt - [GEOGRAPHIC_DATA]" at bounding box center [326, 198] width 194 height 14
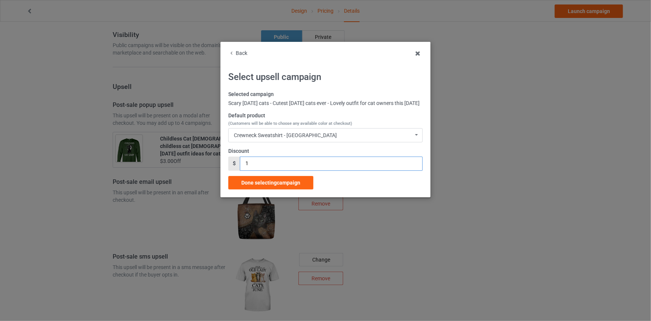
drag, startPoint x: 208, startPoint y: 167, endPoint x: 187, endPoint y: 167, distance: 20.9
click at [187, 167] on div "Back Select upsell campaign Selected campaign Scary [DATE] cats - Cutest [DATE]…" at bounding box center [325, 160] width 651 height 321
type input "3"
click at [284, 185] on span "Done selecting campaign" at bounding box center [270, 183] width 59 height 6
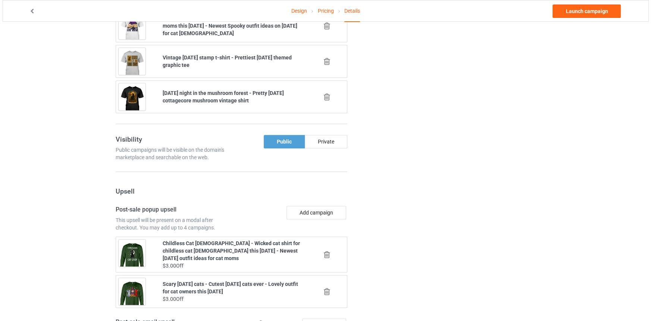
scroll to position [757, 0]
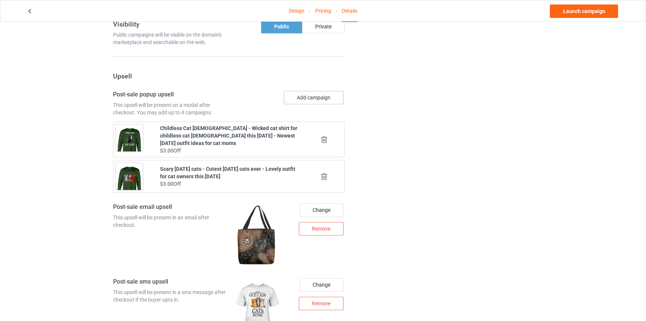
click at [309, 99] on button "Add campaign" at bounding box center [314, 97] width 60 height 13
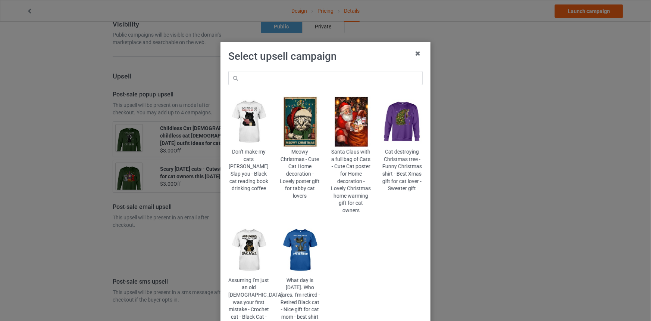
click at [272, 70] on div "Don't make my cats [PERSON_NAME] Slap you - Black cat reading book drinking cof…" at bounding box center [325, 207] width 205 height 282
click at [267, 82] on input "text" at bounding box center [325, 78] width 194 height 14
paste input "hlw-bloom"
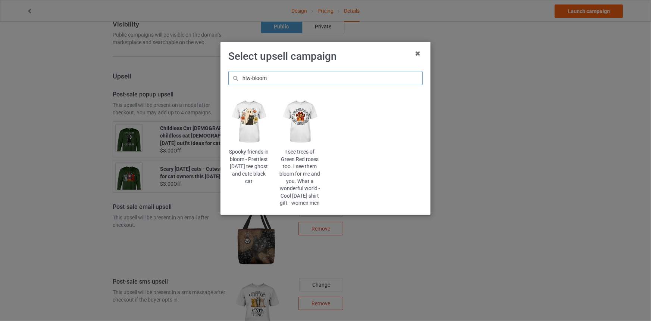
drag, startPoint x: 271, startPoint y: 76, endPoint x: 165, endPoint y: 81, distance: 105.4
click at [173, 79] on div "Select upsell campaign hlw-bloom Spooky friends in bloom - Prettiest [DATE] tee…" at bounding box center [325, 160] width 651 height 321
paste input "people-creepy"
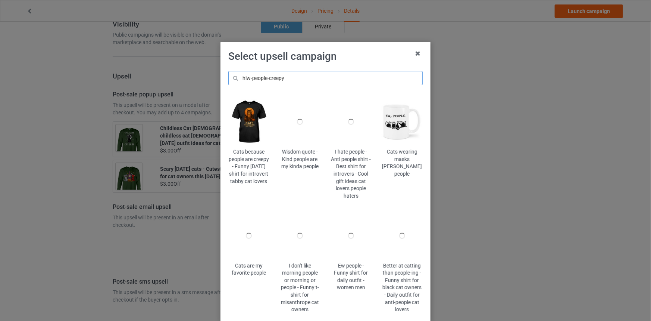
type input "hlw-people-creepy"
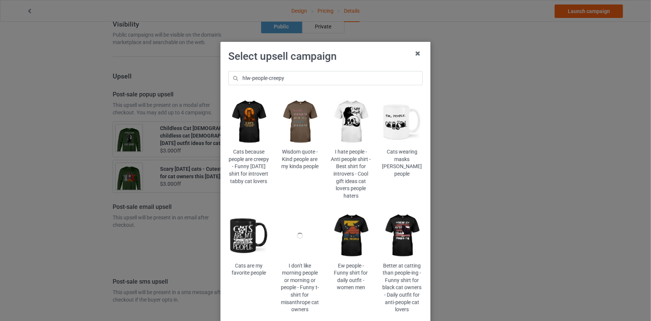
click at [257, 124] on img at bounding box center [248, 121] width 41 height 51
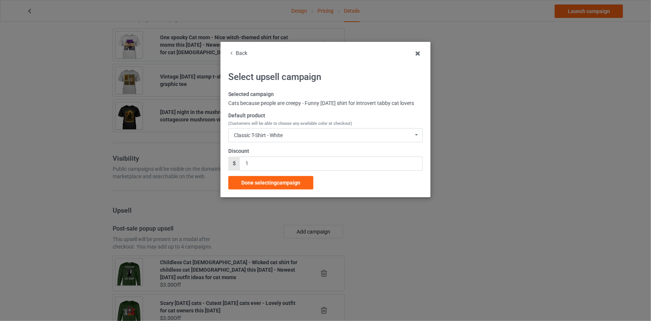
scroll to position [757, 0]
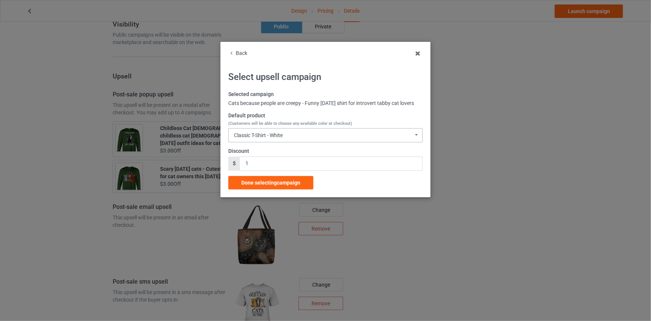
click at [266, 138] on div "Classic T-Shirt - White" at bounding box center [258, 134] width 49 height 5
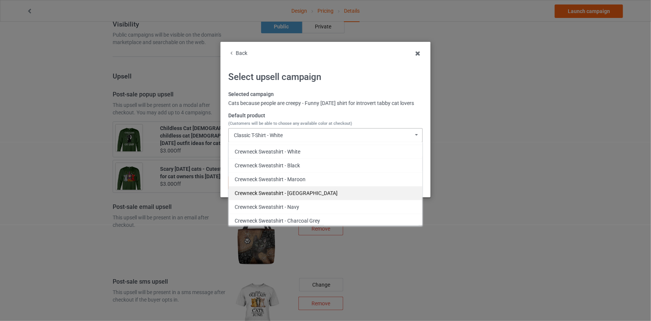
scroll to position [288, 0]
click at [297, 199] on div "Crewneck Sweatshirt - [GEOGRAPHIC_DATA]" at bounding box center [326, 192] width 194 height 14
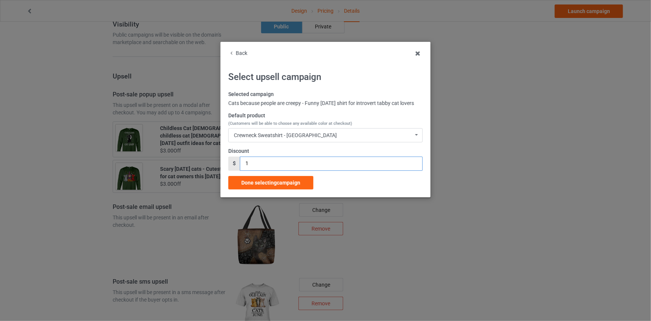
drag, startPoint x: 206, startPoint y: 168, endPoint x: 235, endPoint y: 180, distance: 31.7
click at [192, 169] on div "Back Select upsell campaign Selected campaign Cats because people are creepy - …" at bounding box center [325, 160] width 651 height 321
type input "3"
click at [257, 185] on span "Done selecting campaign" at bounding box center [270, 183] width 59 height 6
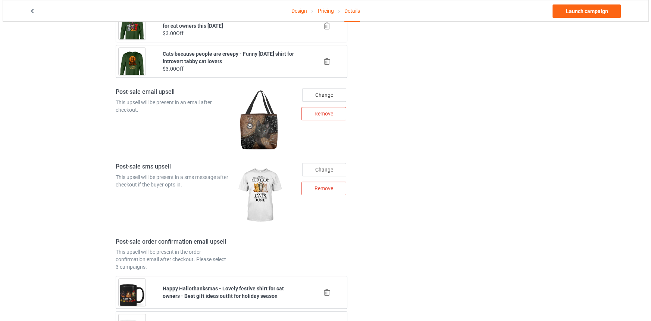
scroll to position [861, 0]
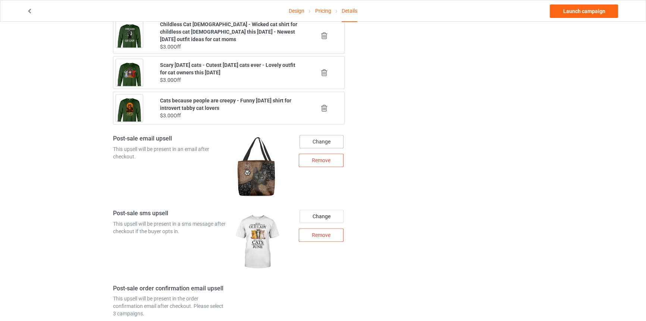
click at [324, 143] on div "Change" at bounding box center [322, 141] width 44 height 13
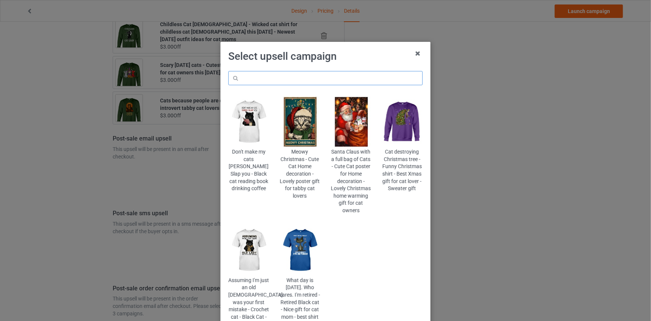
click at [324, 77] on input "text" at bounding box center [325, 78] width 194 height 14
click at [412, 50] on icon at bounding box center [418, 53] width 12 height 12
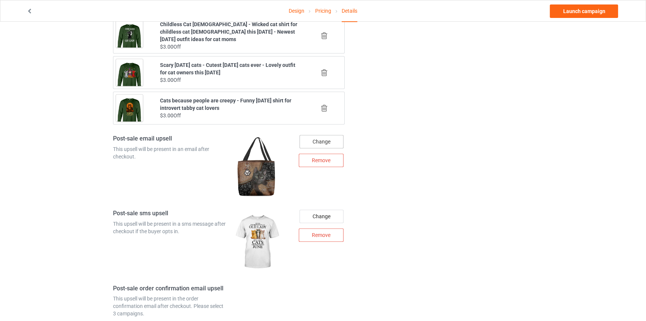
click at [337, 143] on div "Change" at bounding box center [322, 141] width 44 height 13
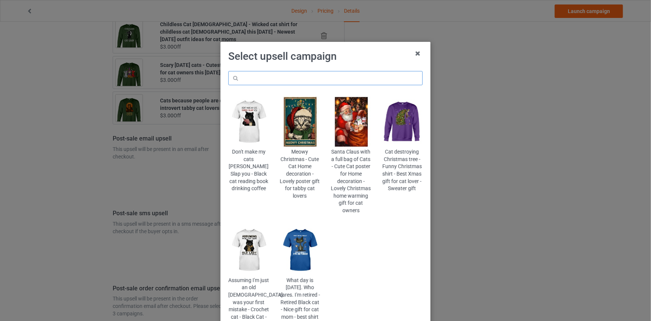
click at [339, 72] on input "text" at bounding box center [325, 78] width 194 height 14
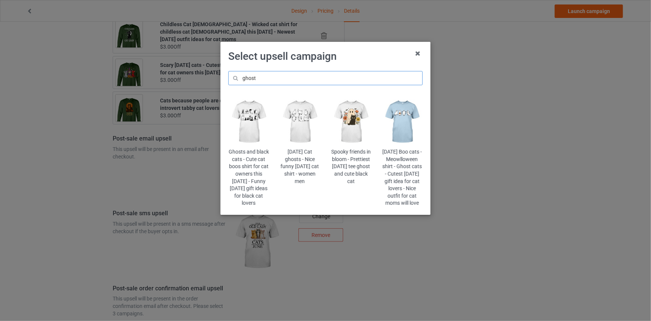
type input "ghost"
click at [343, 124] on img at bounding box center [351, 121] width 41 height 51
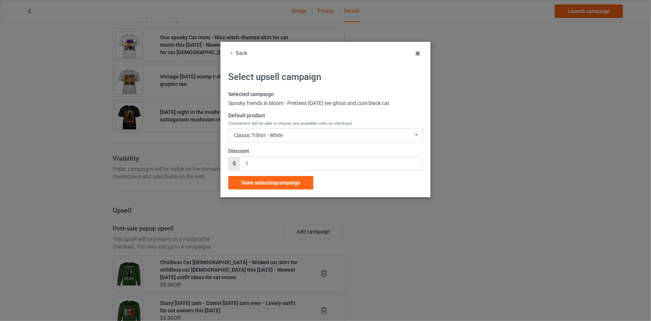
scroll to position [861, 0]
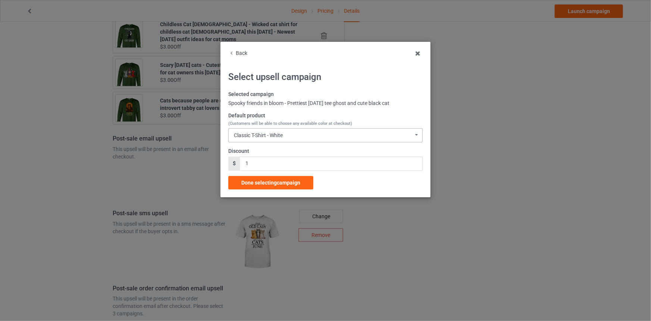
click at [276, 136] on div "Classic T-Shirt - White" at bounding box center [258, 134] width 49 height 5
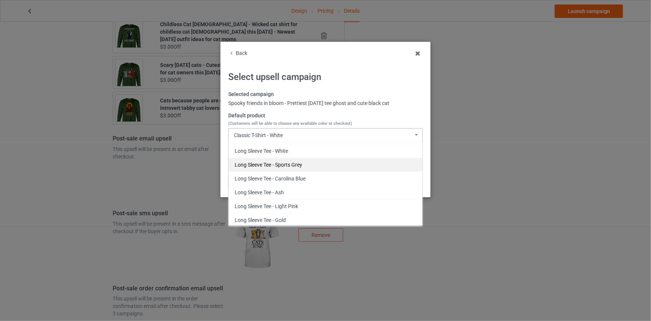
scroll to position [151, 0]
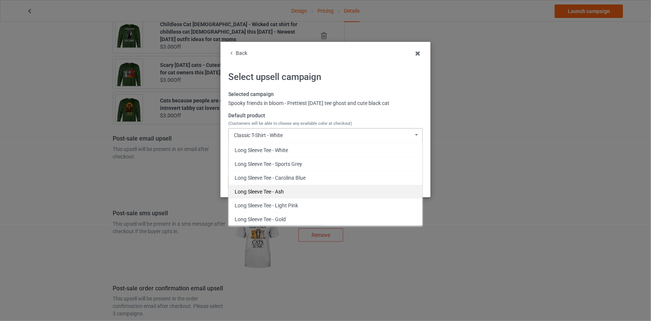
click at [293, 192] on div "Long Sleeve Tee - Ash" at bounding box center [326, 191] width 194 height 14
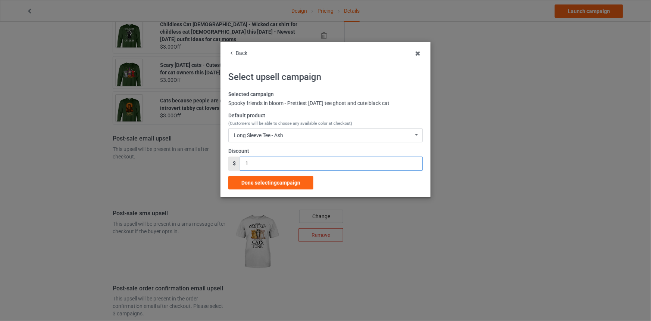
drag, startPoint x: 246, startPoint y: 164, endPoint x: 209, endPoint y: 163, distance: 37.3
click at [209, 163] on div "Back Select upsell campaign Selected campaign Spooky friends in bloom - Prettie…" at bounding box center [325, 160] width 651 height 321
type input "2"
click at [276, 184] on span "Done selecting campaign" at bounding box center [270, 183] width 59 height 6
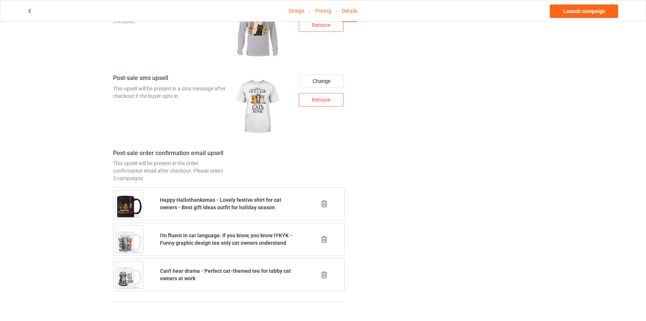
scroll to position [998, 0]
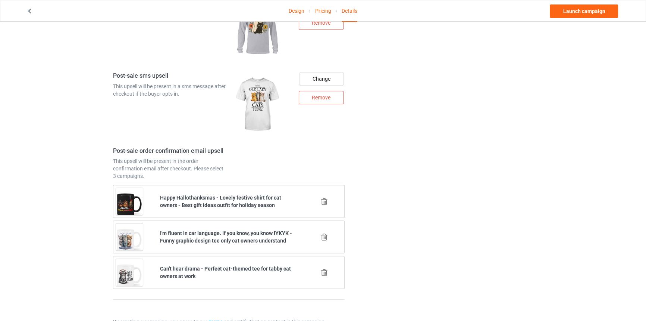
click at [322, 241] on icon at bounding box center [324, 237] width 9 height 8
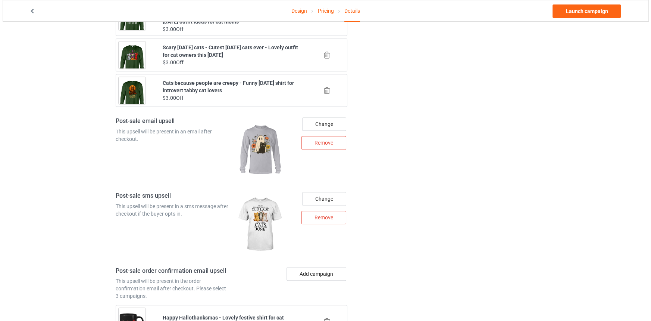
scroll to position [995, 0]
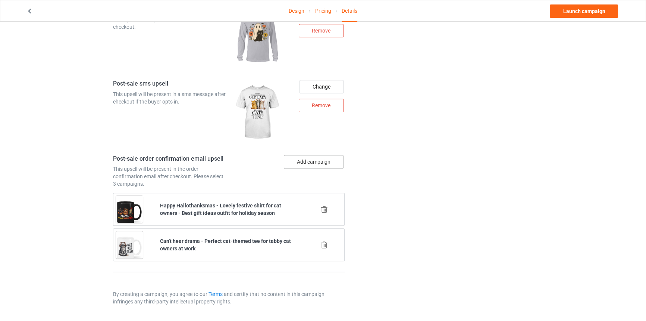
click at [327, 162] on button "Add campaign" at bounding box center [314, 161] width 60 height 13
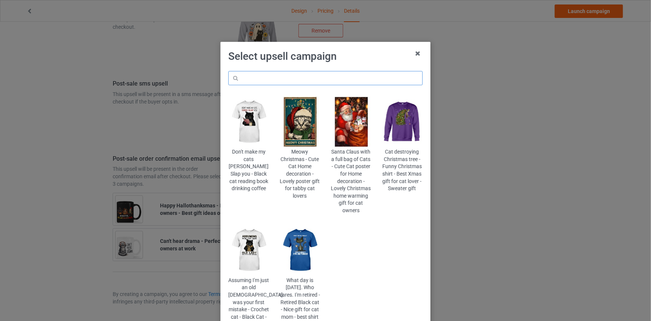
click at [334, 78] on input "text" at bounding box center [325, 78] width 194 height 14
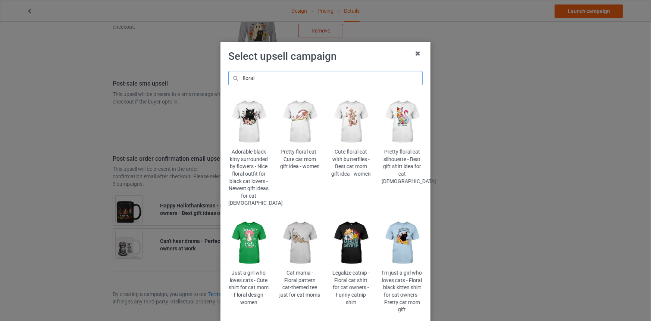
type input "floral"
click at [248, 122] on img at bounding box center [248, 121] width 41 height 51
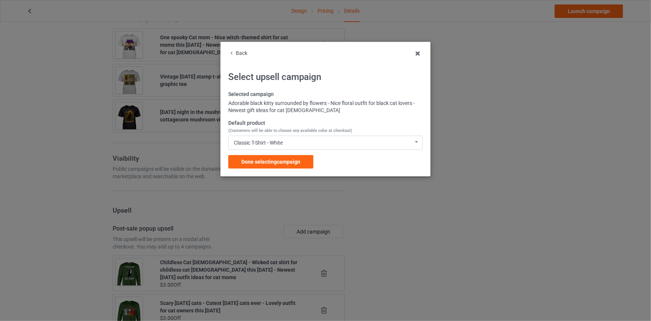
scroll to position [995, 0]
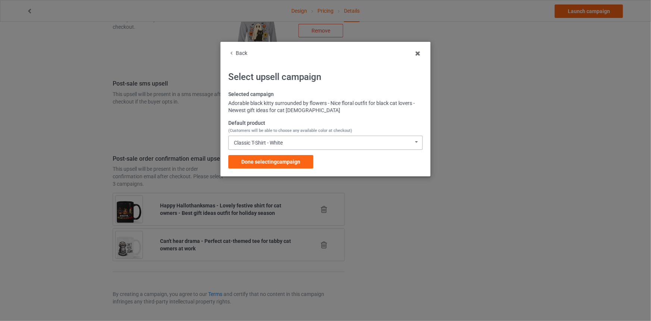
click at [283, 144] on div "Classic T-Shirt - White" at bounding box center [258, 142] width 49 height 5
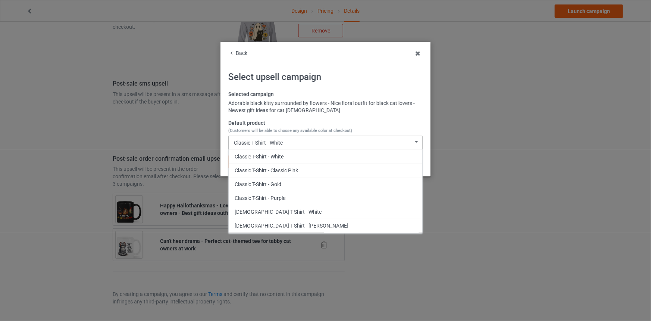
scroll to position [365, 0]
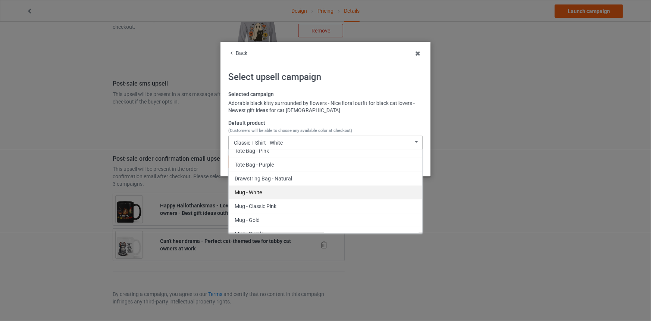
click at [255, 192] on div "Mug - White" at bounding box center [326, 192] width 194 height 14
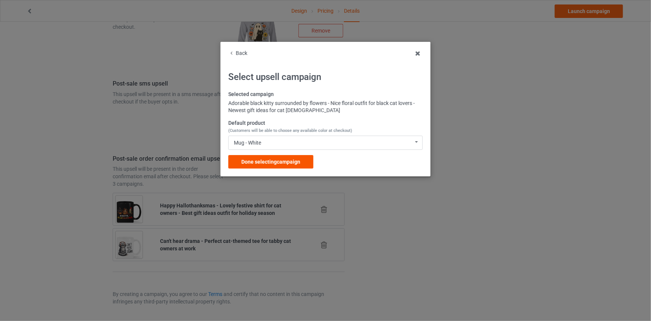
click at [273, 159] on span "Done selecting campaign" at bounding box center [270, 162] width 59 height 6
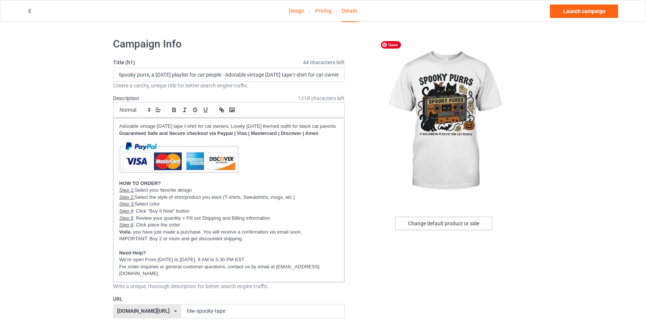
click at [468, 222] on div "Change default product or side" at bounding box center [443, 222] width 97 height 13
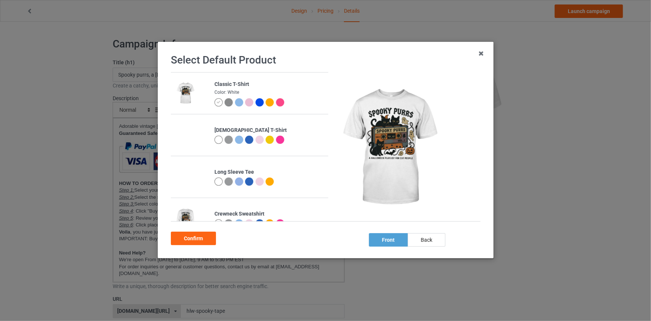
click at [226, 101] on img at bounding box center [229, 102] width 8 height 8
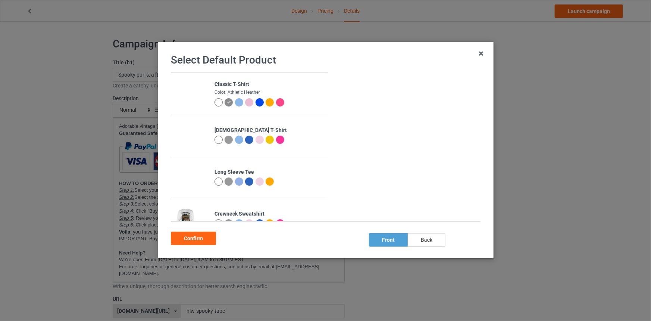
click at [235, 101] on div at bounding box center [239, 102] width 8 height 8
click at [240, 101] on div at bounding box center [239, 102] width 8 height 8
click at [268, 101] on div at bounding box center [270, 102] width 8 height 8
click at [282, 103] on div at bounding box center [280, 102] width 8 height 8
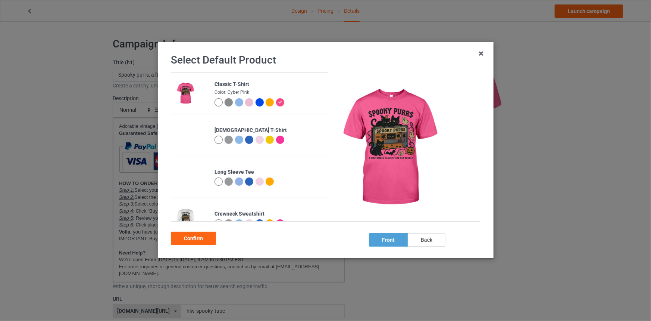
click at [218, 101] on div at bounding box center [218, 102] width 8 height 8
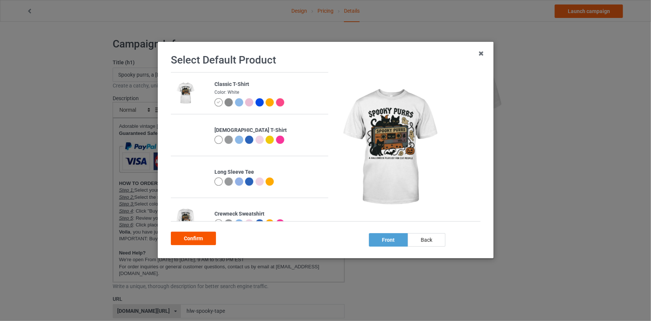
click at [185, 241] on div "Confirm" at bounding box center [193, 237] width 45 height 13
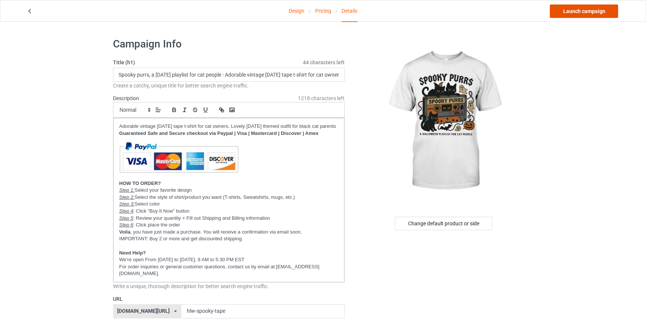
click at [607, 7] on link "Launch campaign" at bounding box center [584, 10] width 68 height 13
